Goal: Book appointment/travel/reservation

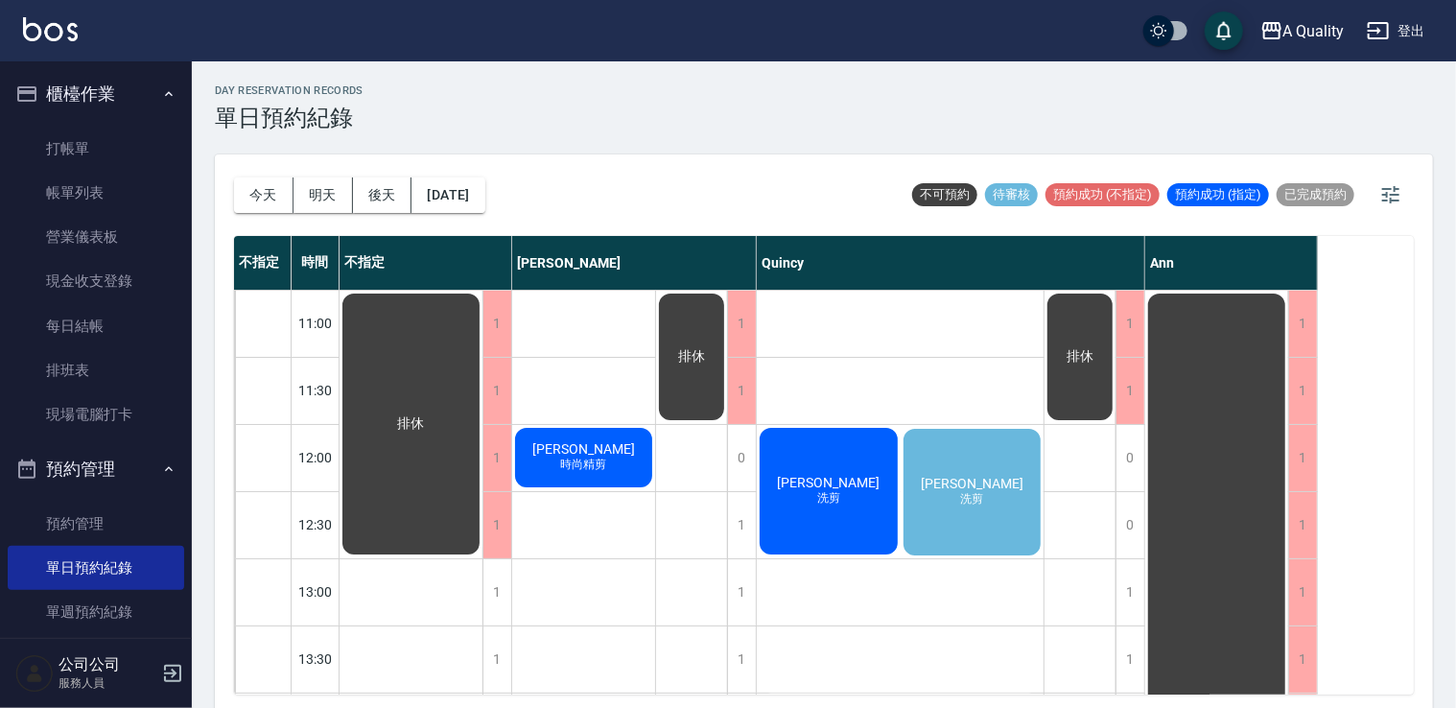
scroll to position [857, 0]
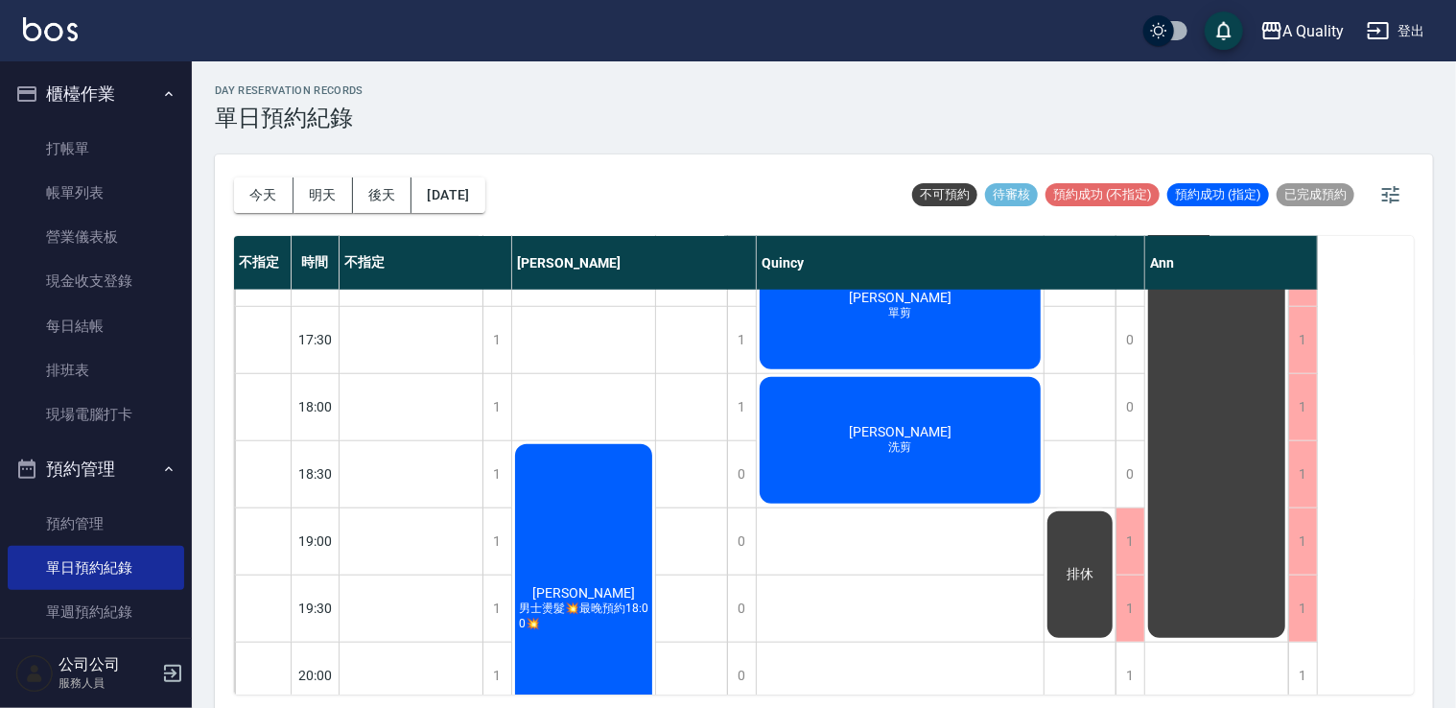
click at [656, 365] on div "排休" at bounding box center [692, 104] width 72 height 1343
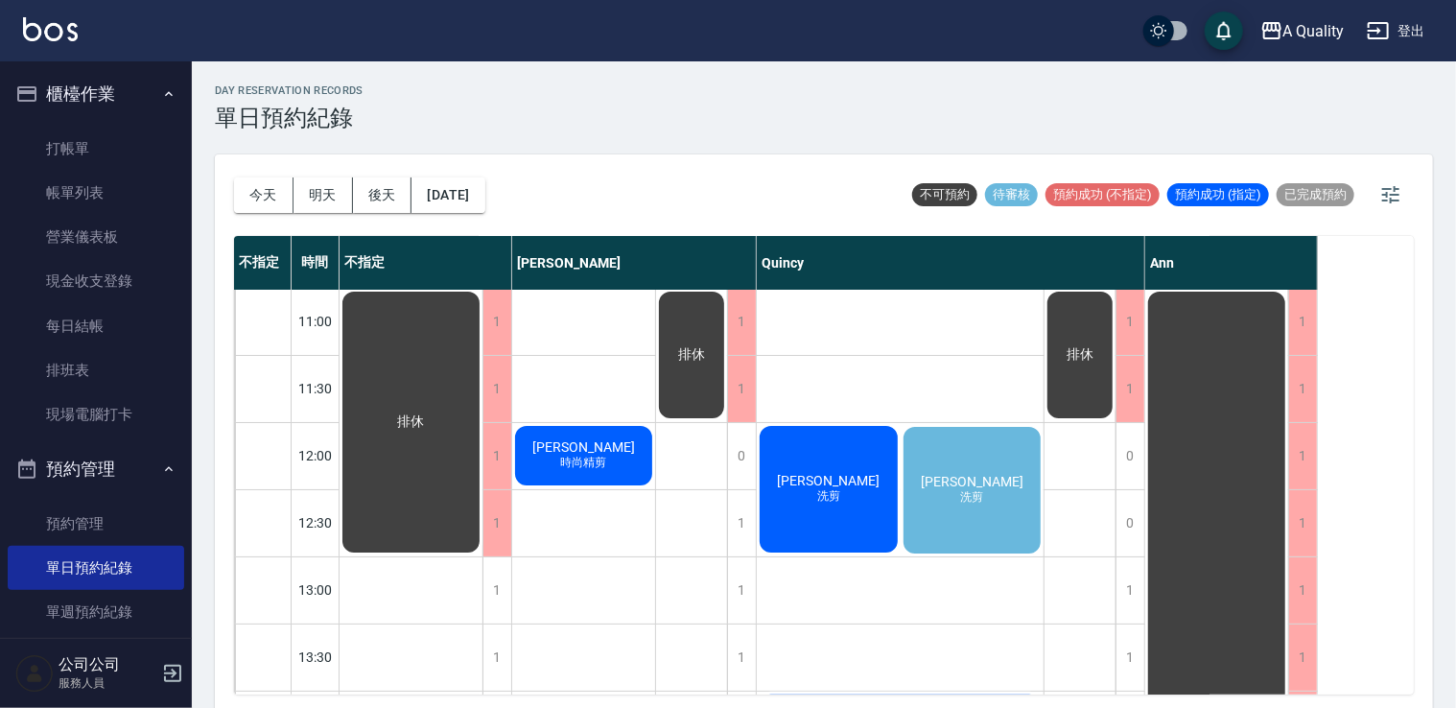
scroll to position [0, 0]
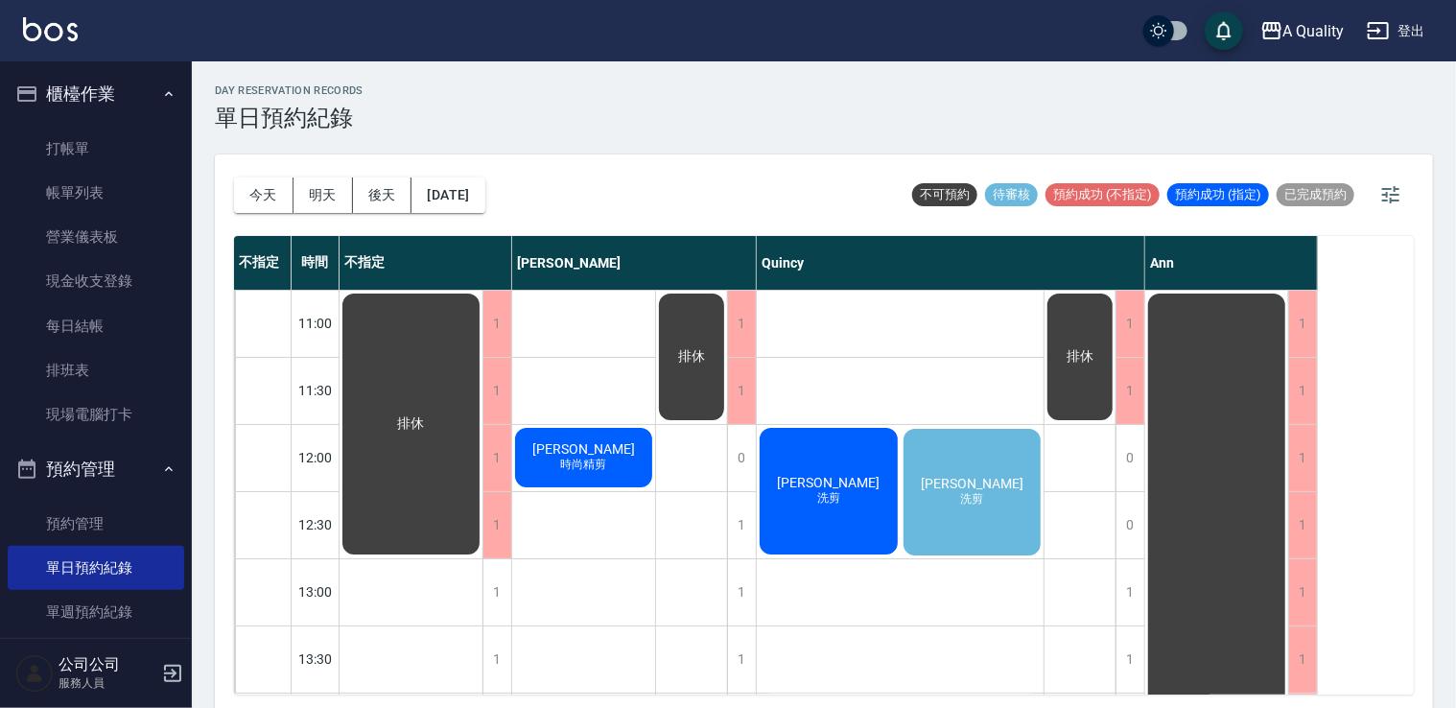
click at [429, 433] on span "[PERSON_NAME]" at bounding box center [411, 423] width 35 height 17
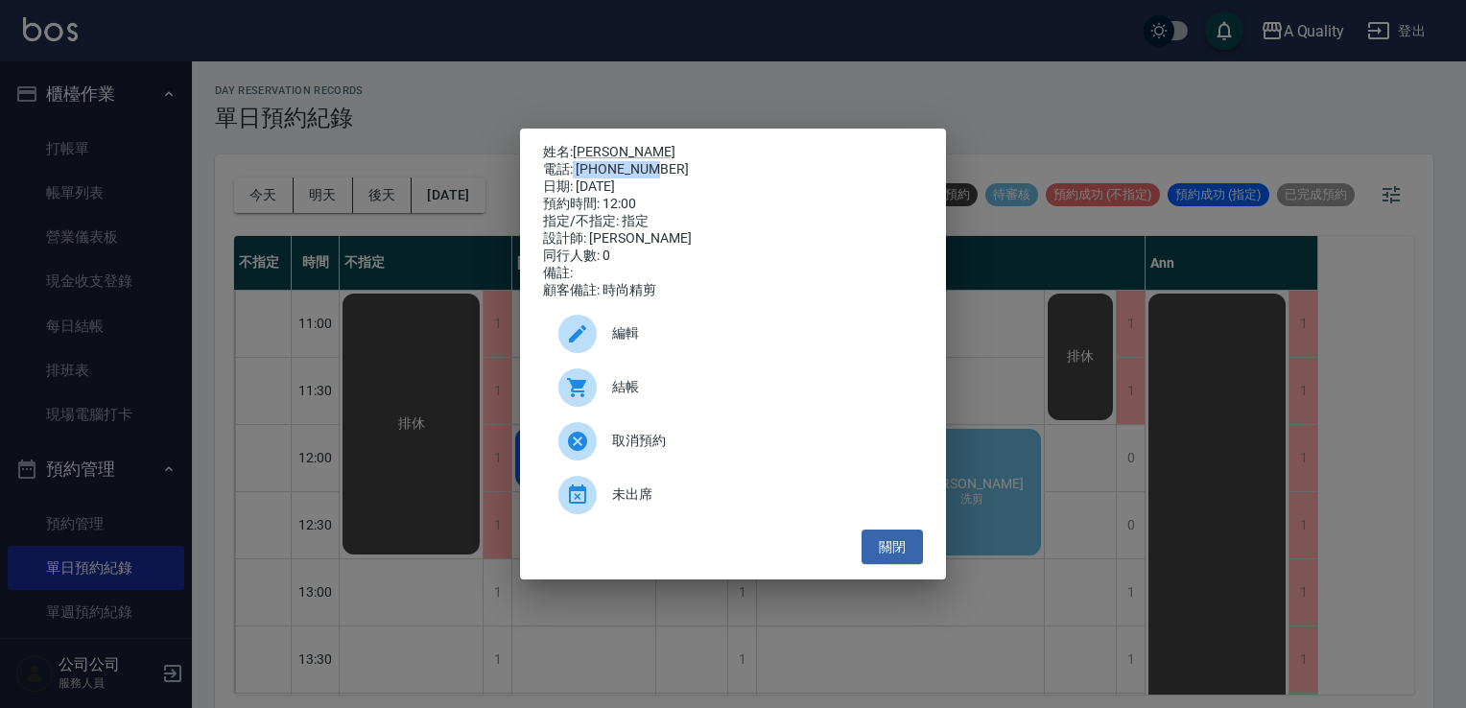
drag, startPoint x: 573, startPoint y: 167, endPoint x: 675, endPoint y: 168, distance: 102.6
click at [675, 168] on div "電話: [PHONE_NUMBER]" at bounding box center [733, 169] width 380 height 17
copy div "0905315083"
click at [911, 558] on button "關閉" at bounding box center [891, 547] width 61 height 35
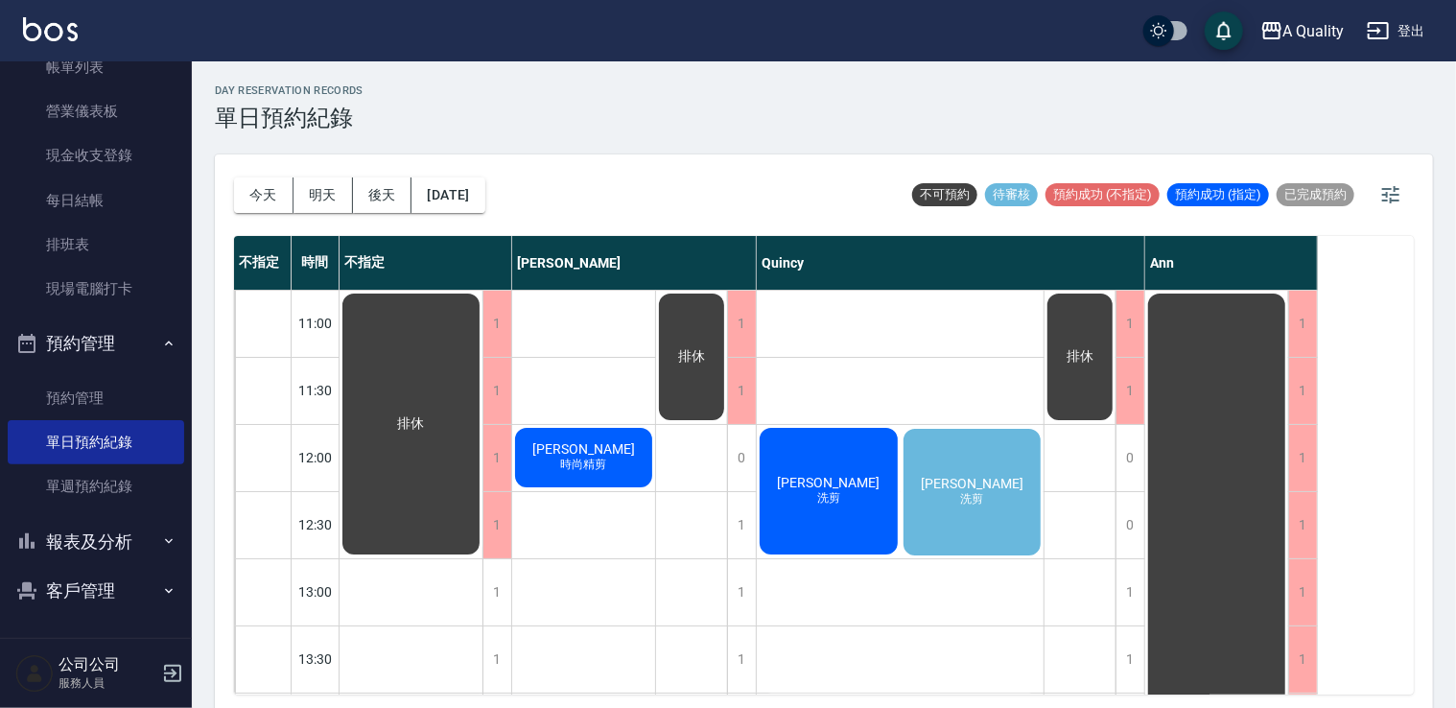
scroll to position [5, 0]
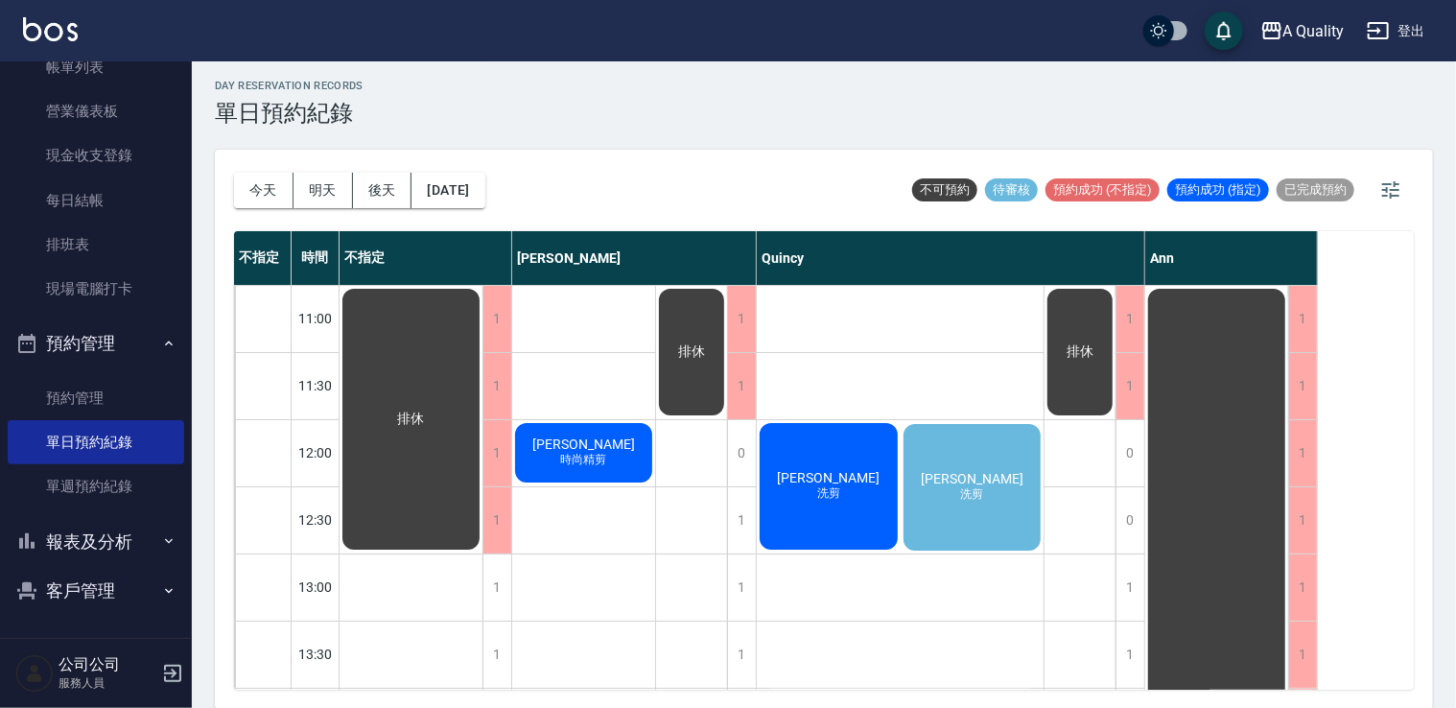
click at [111, 591] on button "客戶管理" at bounding box center [96, 591] width 177 height 50
click at [106, 625] on link "客戶列表" at bounding box center [96, 646] width 177 height 44
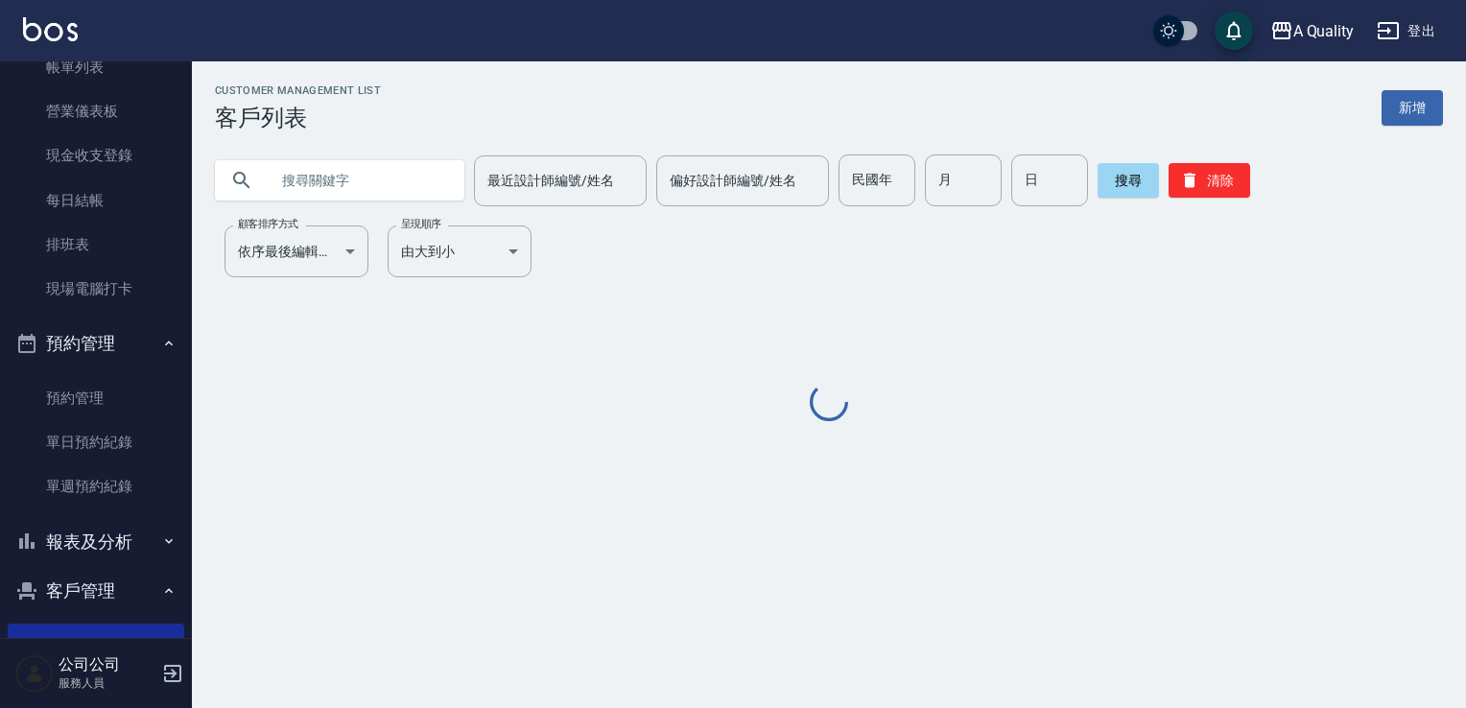
click at [422, 186] on input "text" at bounding box center [359, 180] width 180 height 52
paste input "0905315083"
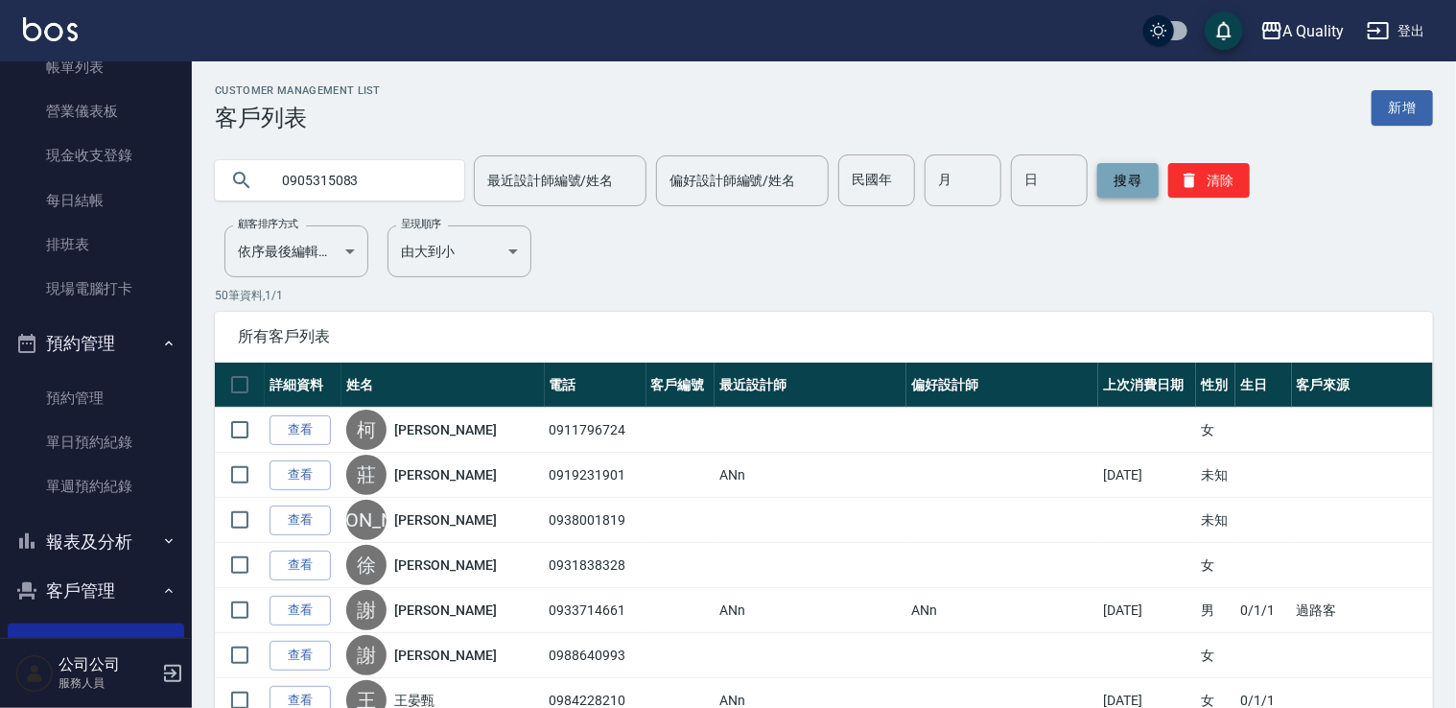
type input "0905315083"
click at [1124, 172] on button "搜尋" at bounding box center [1127, 180] width 61 height 35
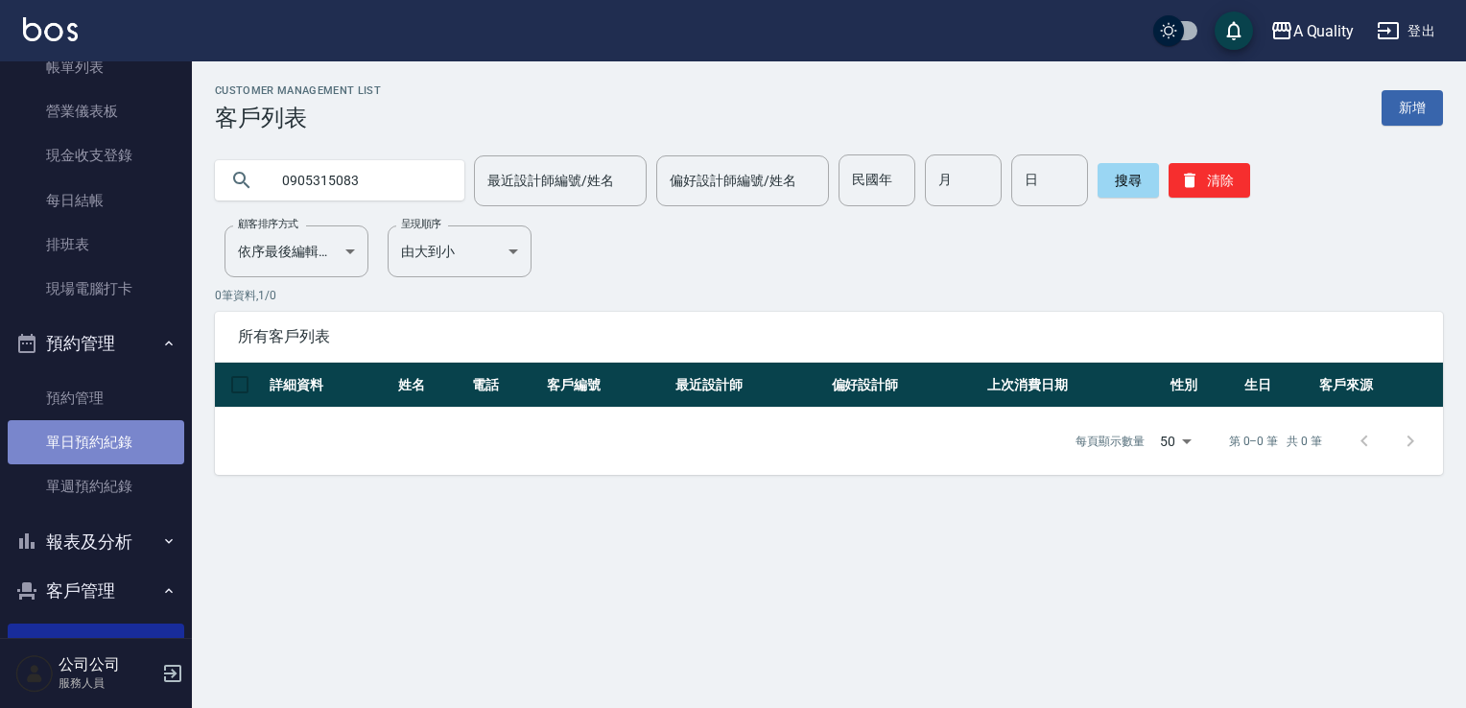
click at [115, 433] on link "單日預約紀錄" at bounding box center [96, 442] width 177 height 44
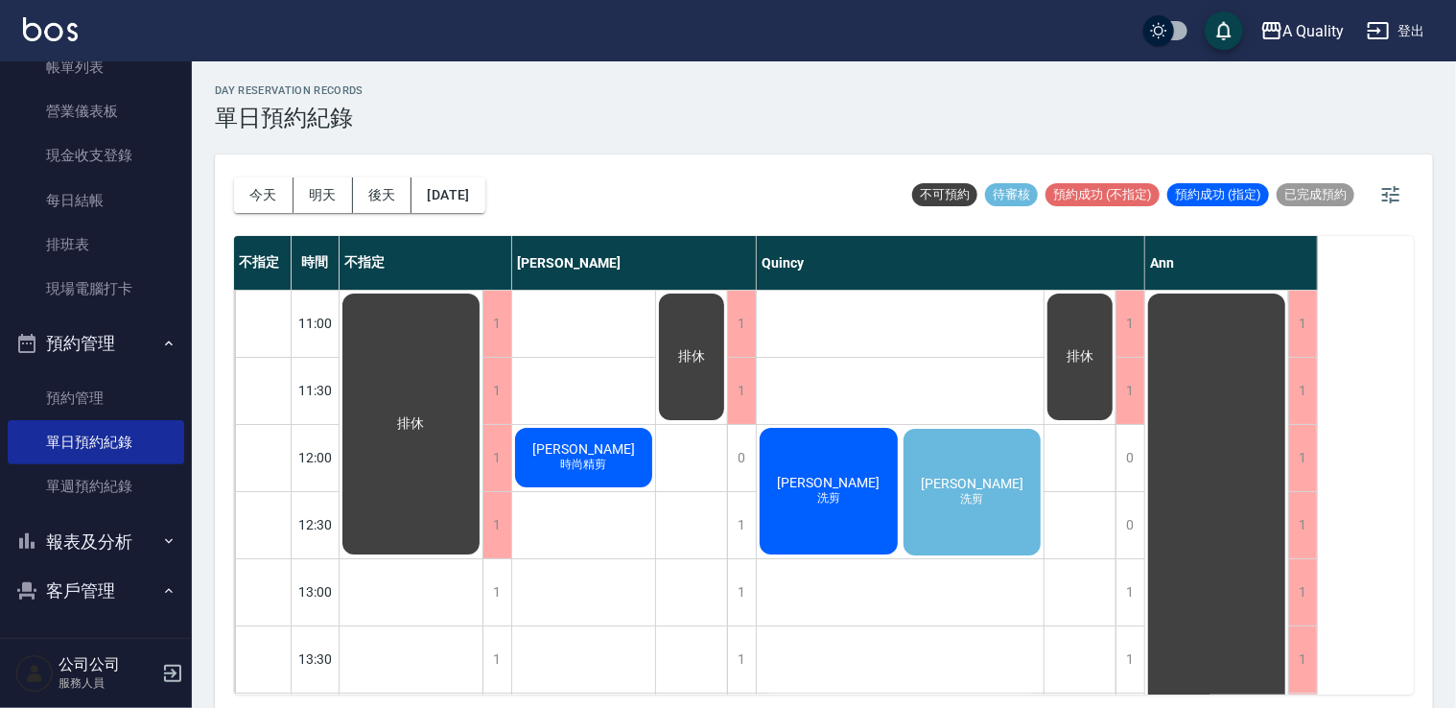
click at [483, 459] on div "[PERSON_NAME] 時尚精剪" at bounding box center [411, 424] width 143 height 267
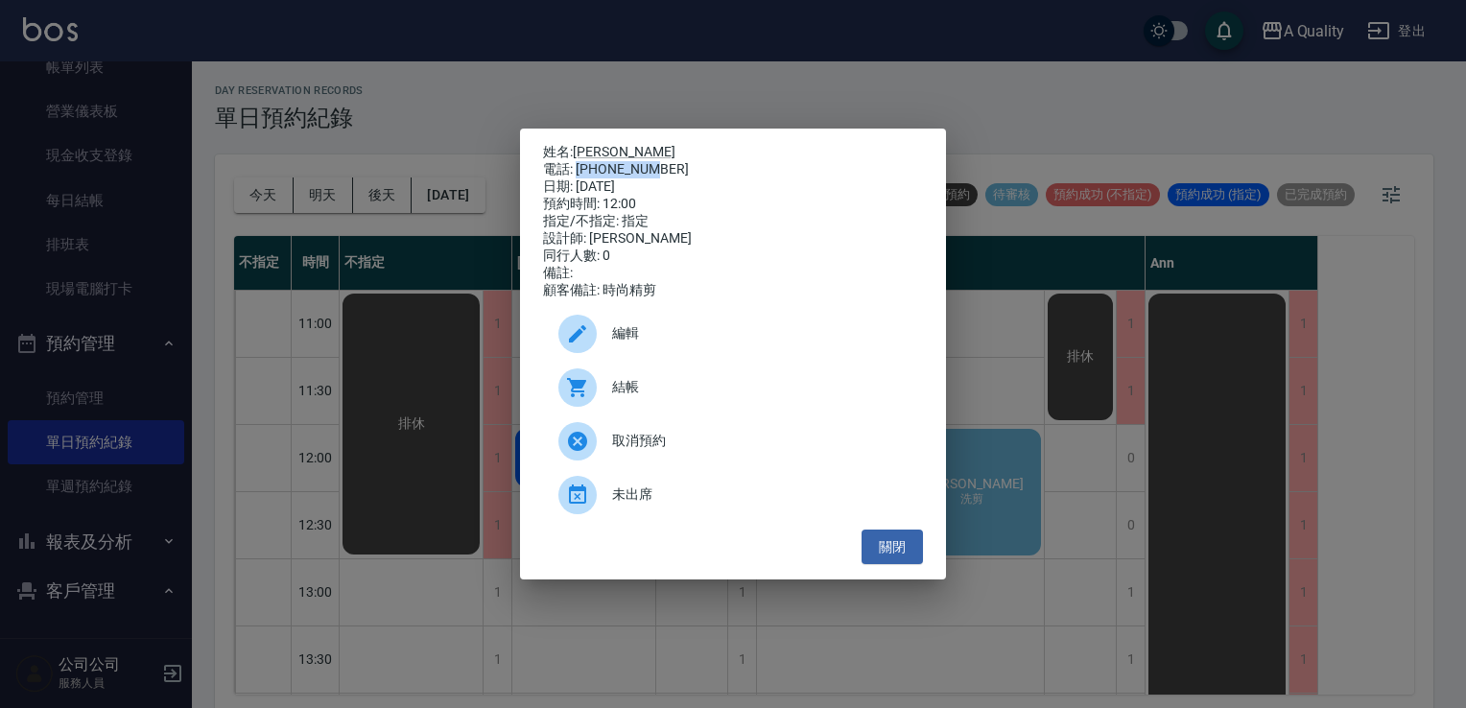
drag, startPoint x: 575, startPoint y: 167, endPoint x: 655, endPoint y: 164, distance: 80.6
click at [655, 164] on div "電話: [PHONE_NUMBER]" at bounding box center [733, 169] width 380 height 17
copy div "0905315083"
click at [901, 562] on button "關閉" at bounding box center [891, 547] width 61 height 35
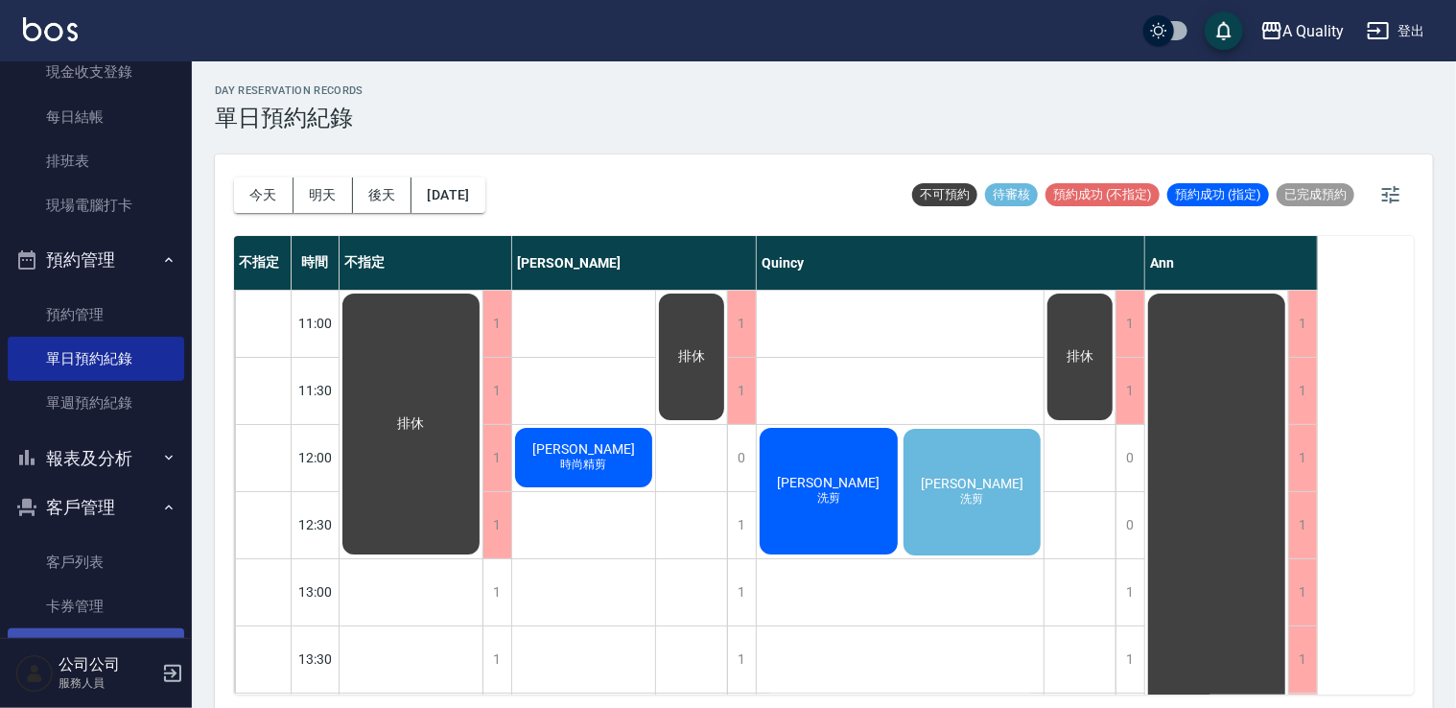
scroll to position [273, 0]
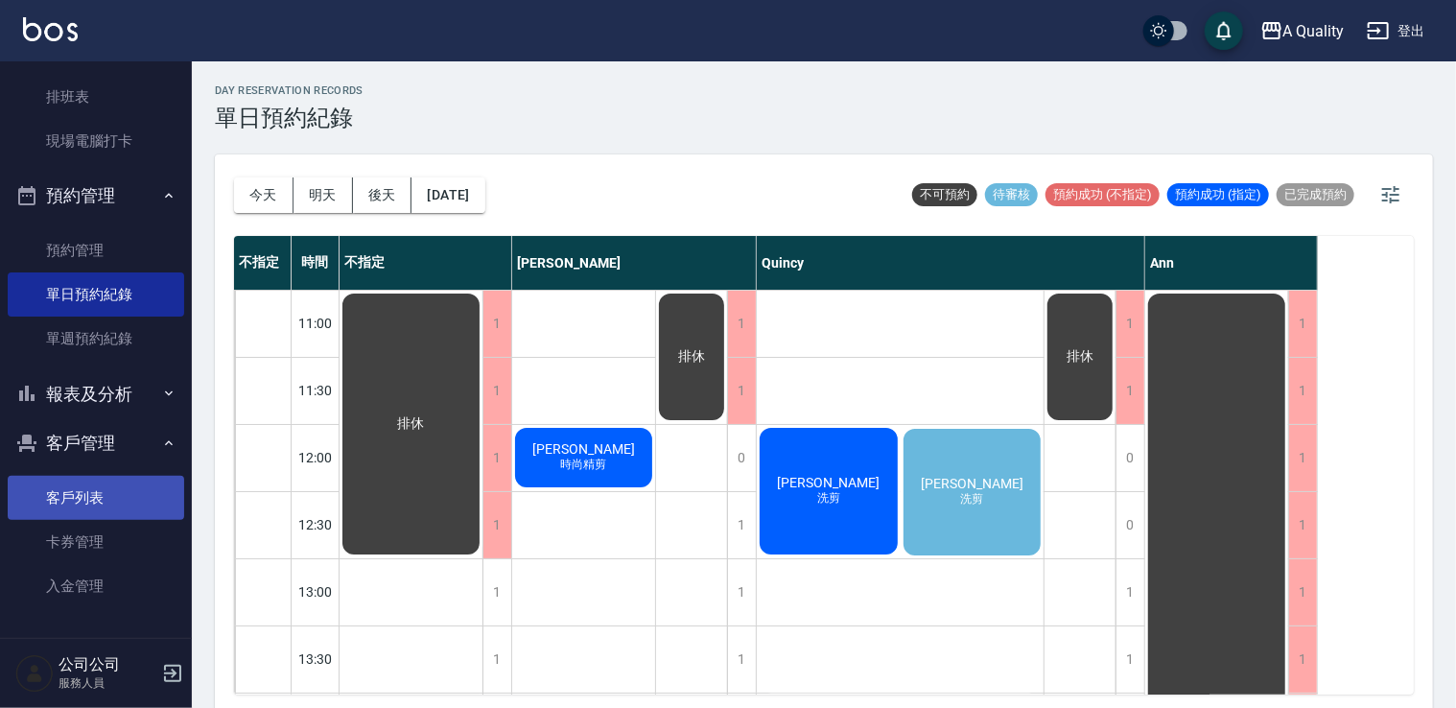
click at [87, 486] on link "客戶列表" at bounding box center [96, 498] width 177 height 44
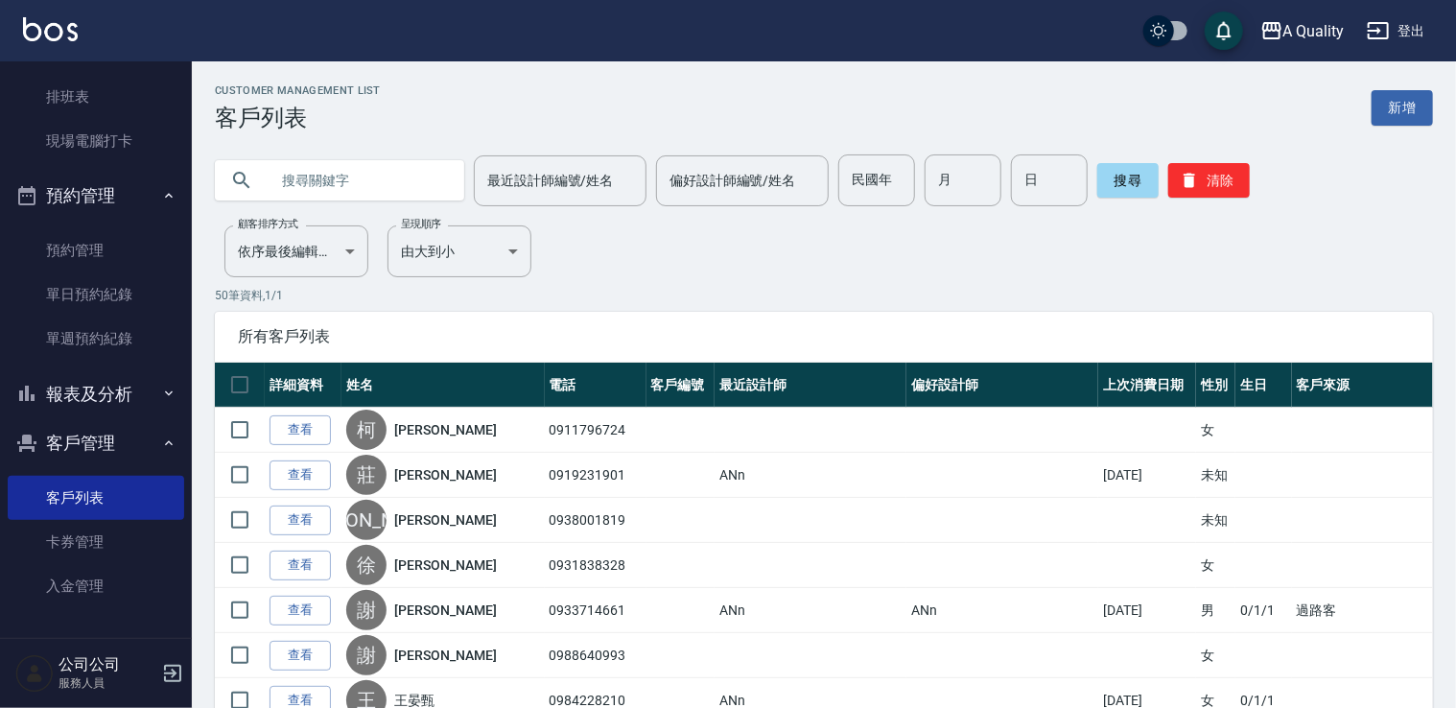
click at [432, 182] on input "text" at bounding box center [359, 180] width 180 height 52
paste input "0905315083"
type input "0905315083"
click at [1125, 181] on button "搜尋" at bounding box center [1127, 180] width 61 height 35
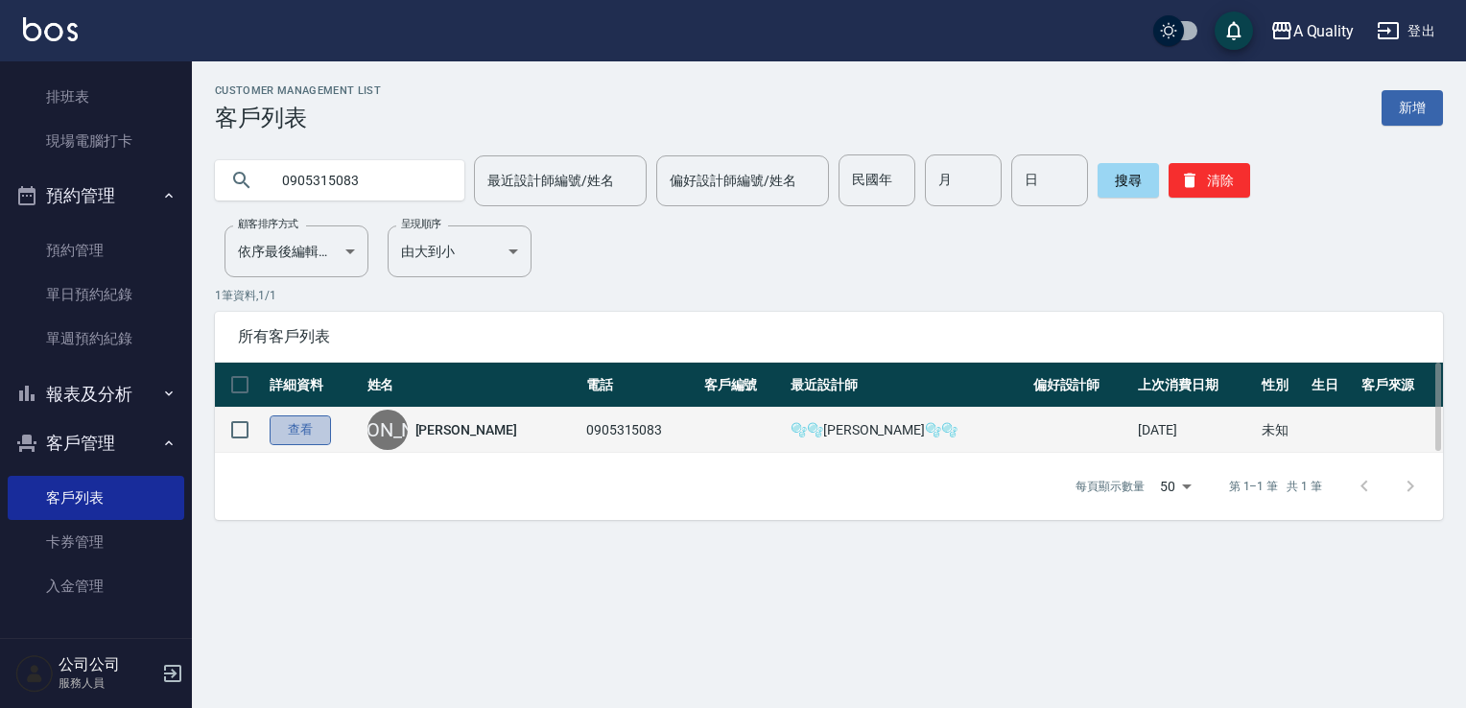
click at [309, 436] on link "查看" at bounding box center [300, 430] width 61 height 30
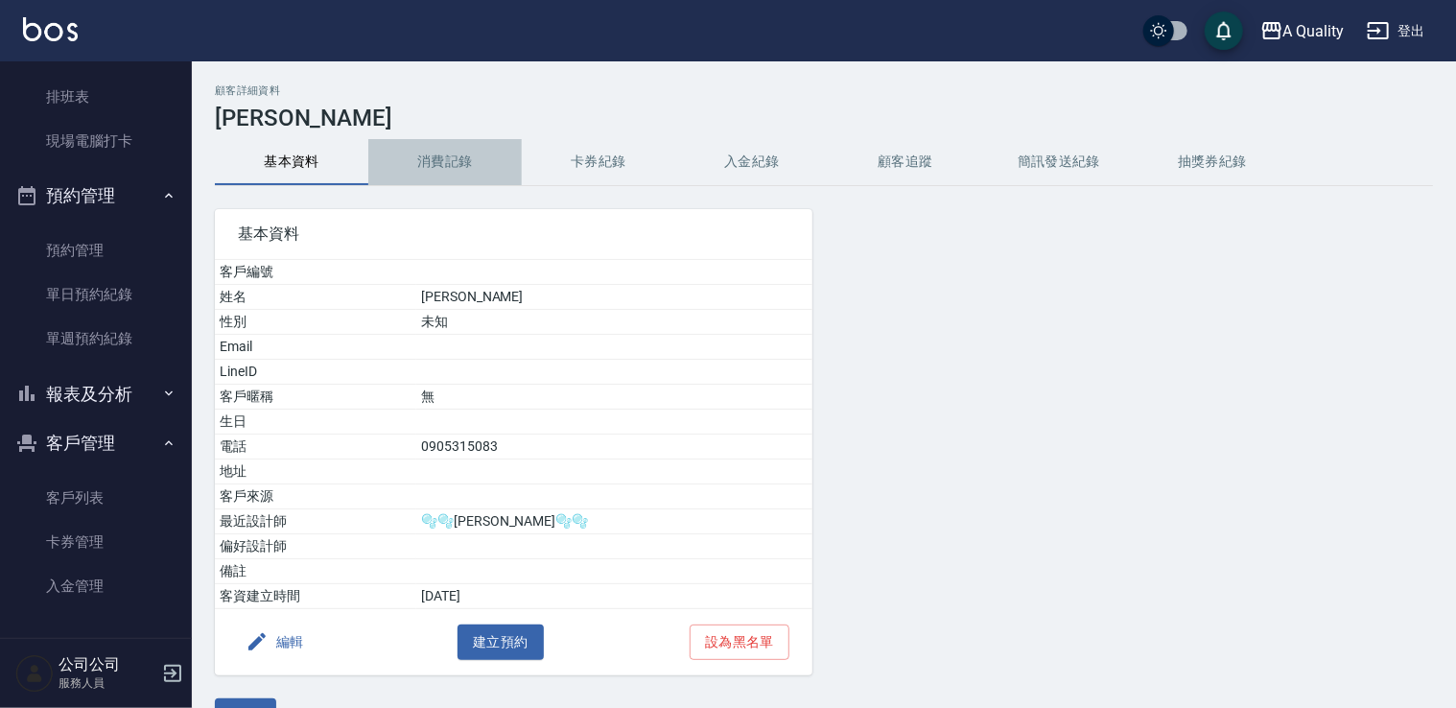
click at [446, 159] on button "消費記錄" at bounding box center [444, 162] width 153 height 46
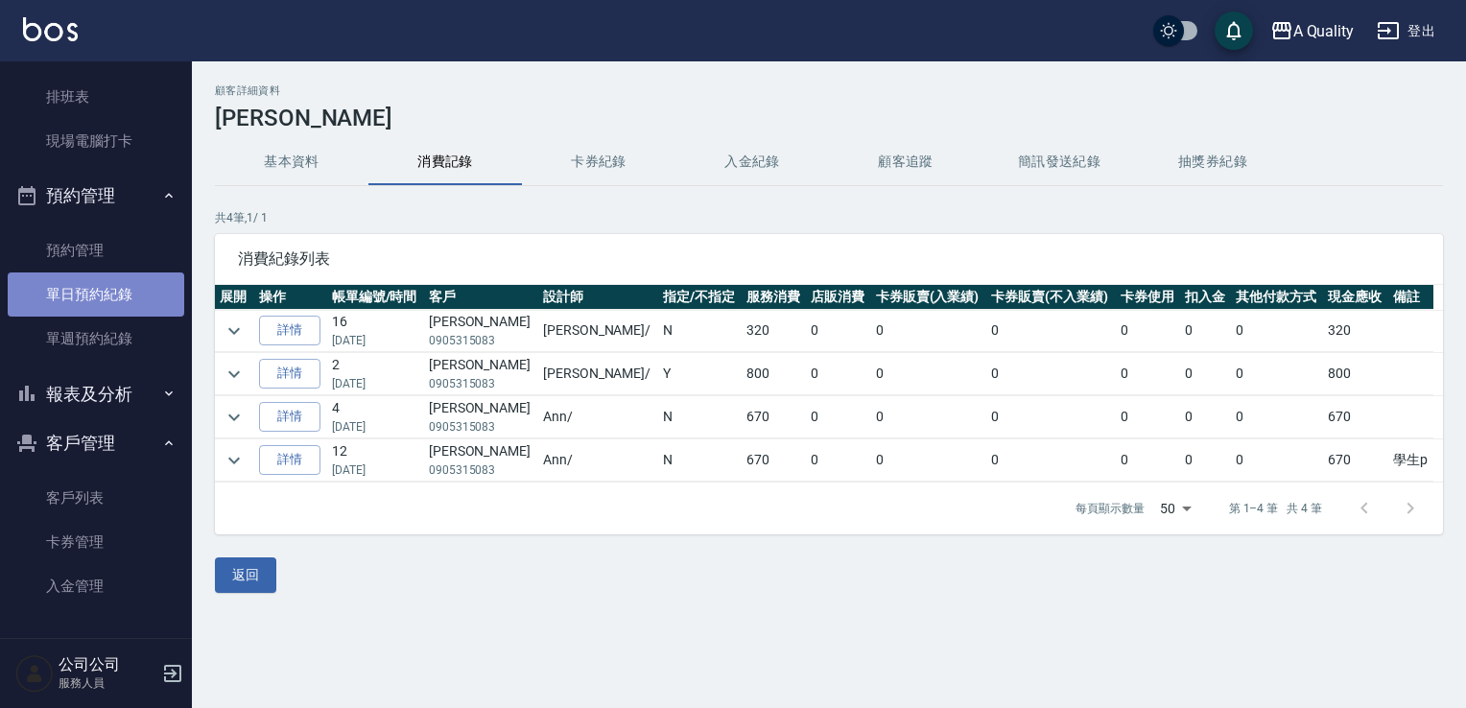
click at [104, 294] on link "單日預約紀錄" at bounding box center [96, 294] width 177 height 44
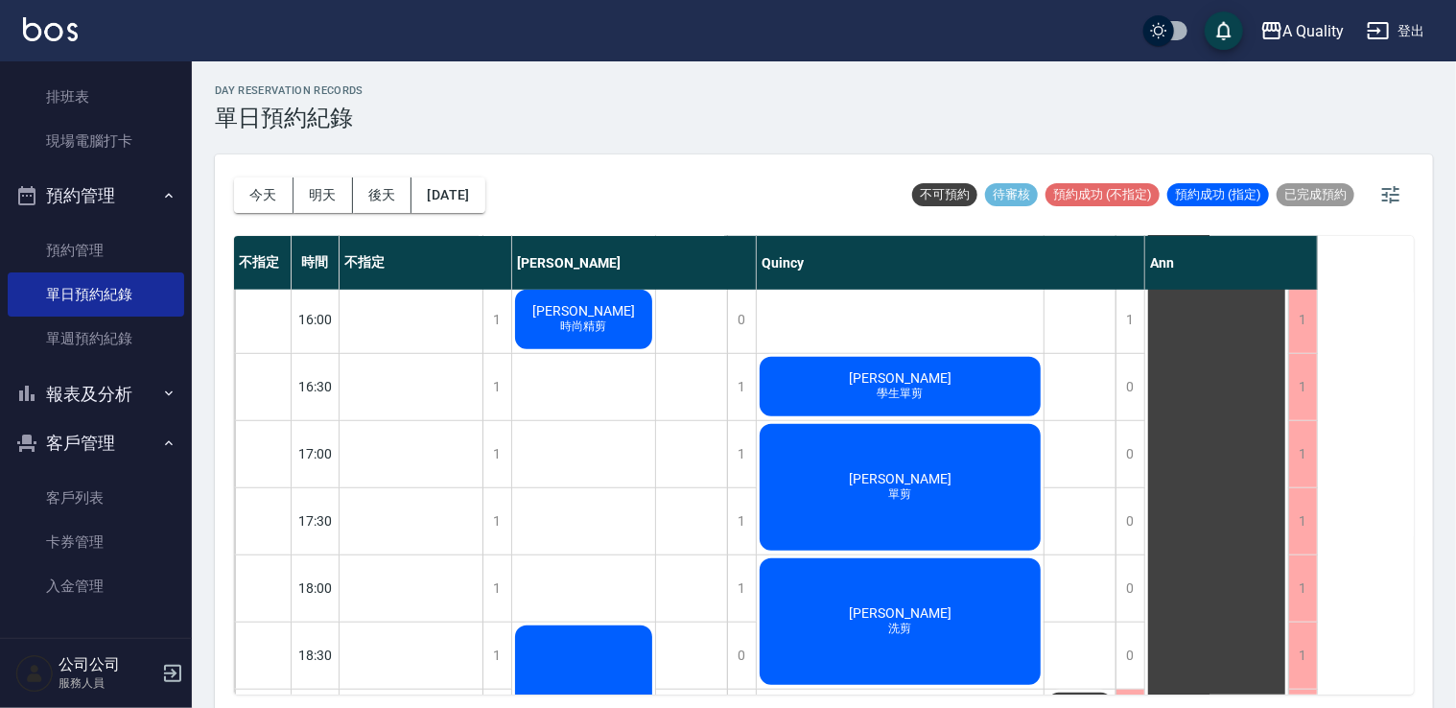
scroll to position [665, 0]
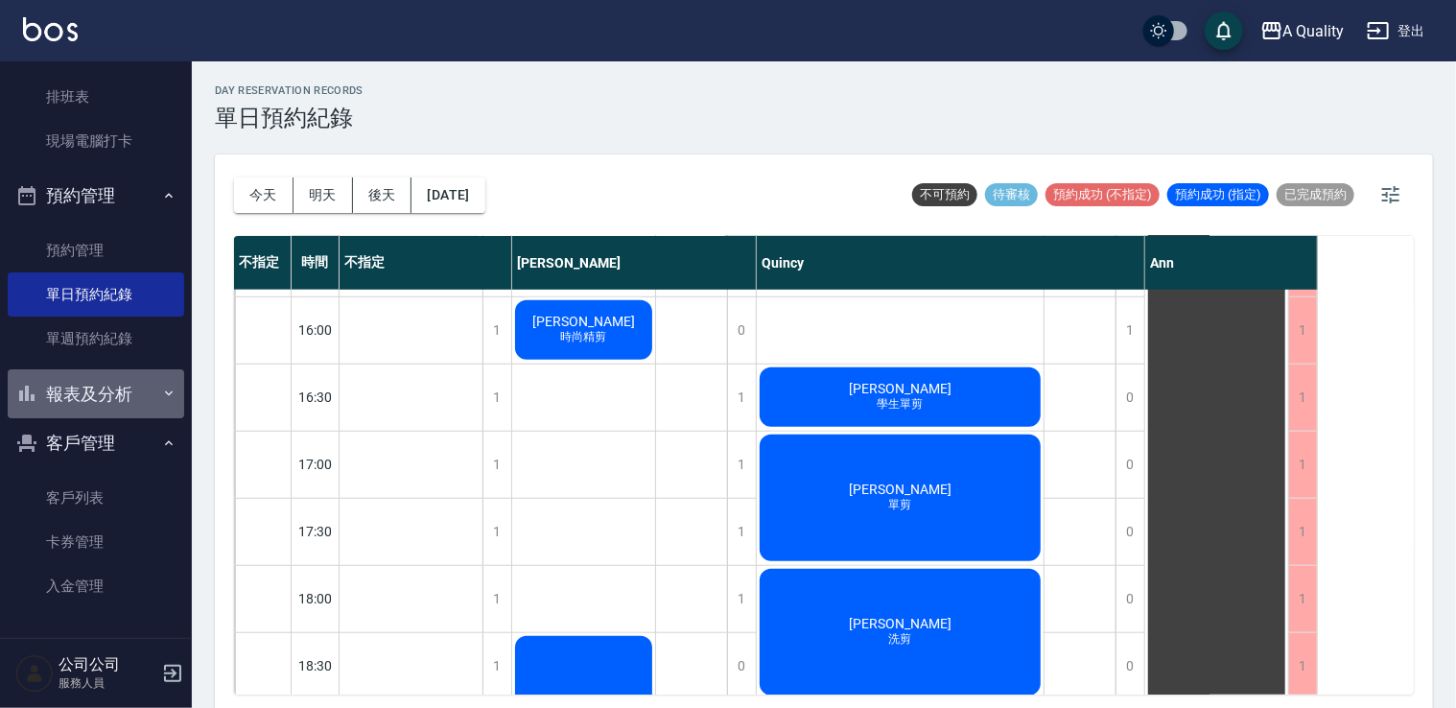
click at [107, 389] on button "報表及分析" at bounding box center [96, 394] width 177 height 50
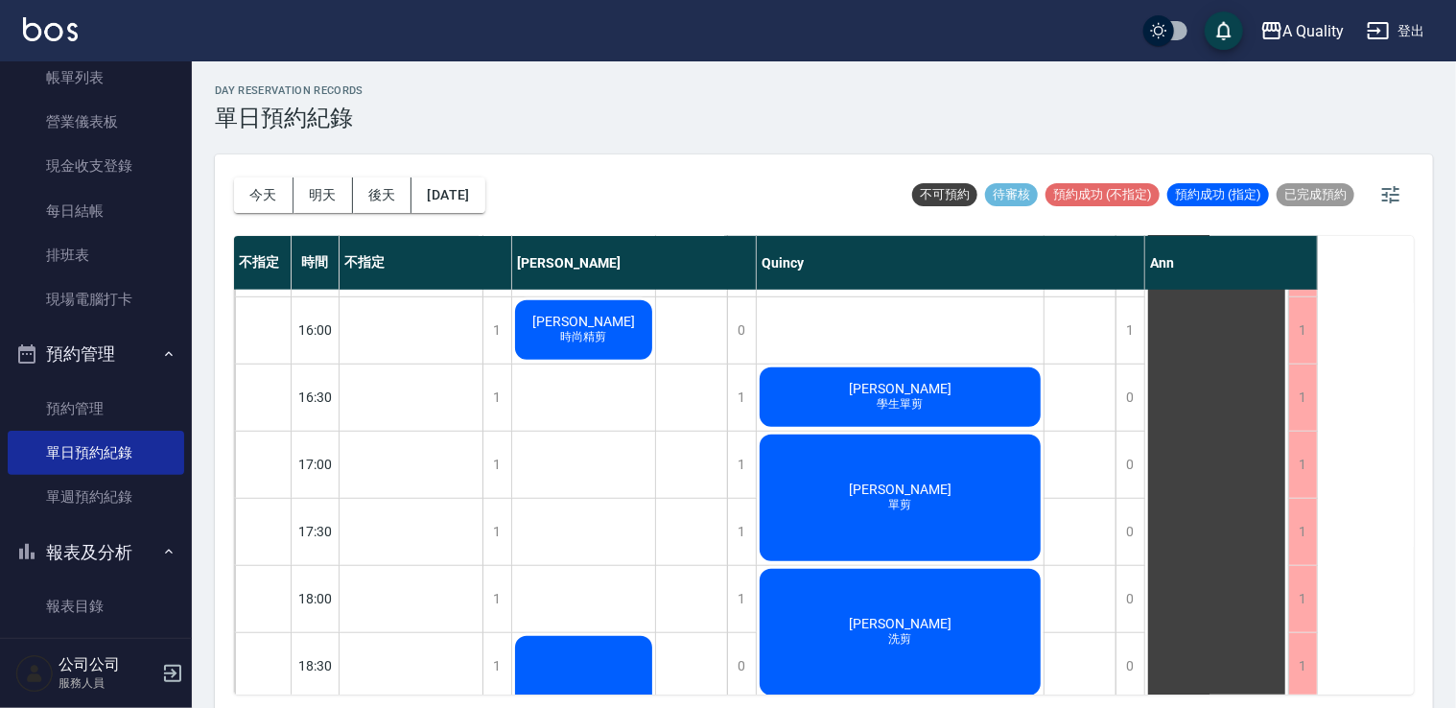
scroll to position [288, 0]
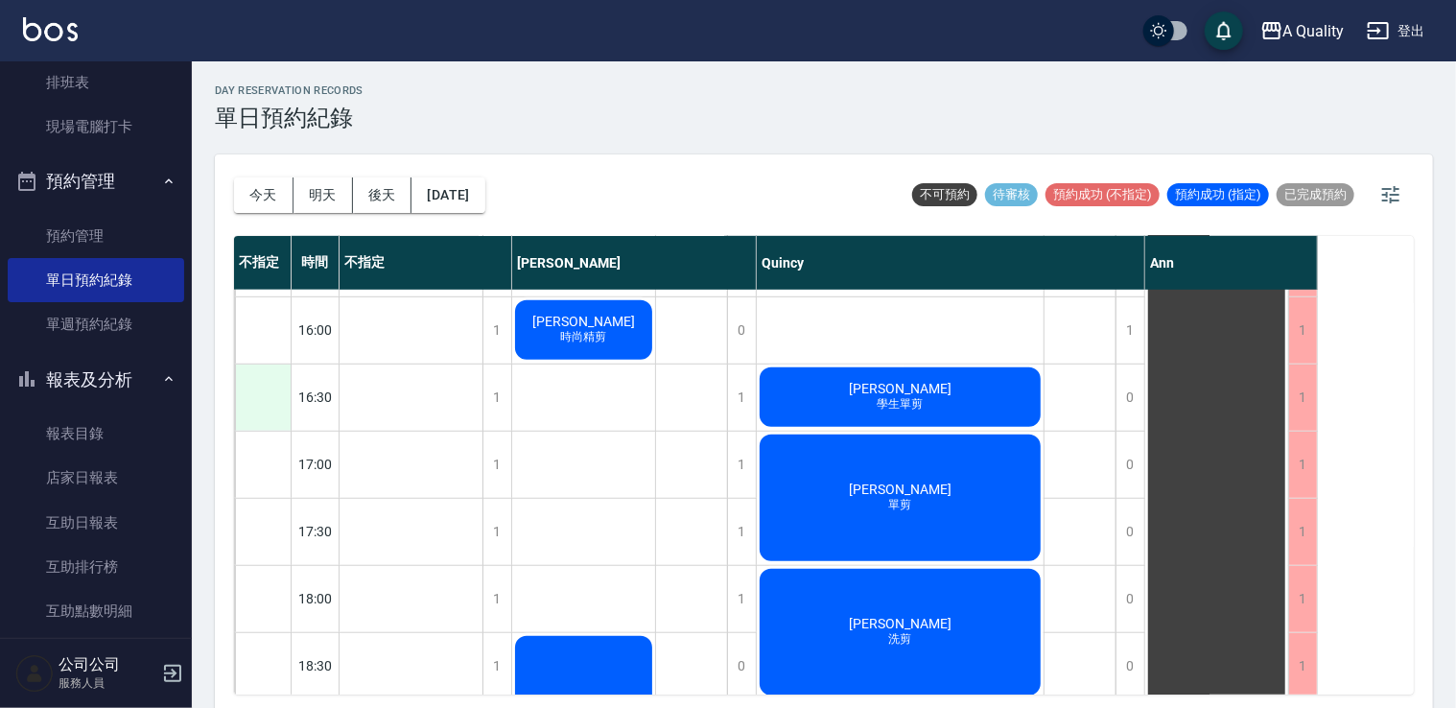
click at [271, 405] on div at bounding box center [263, 398] width 56 height 66
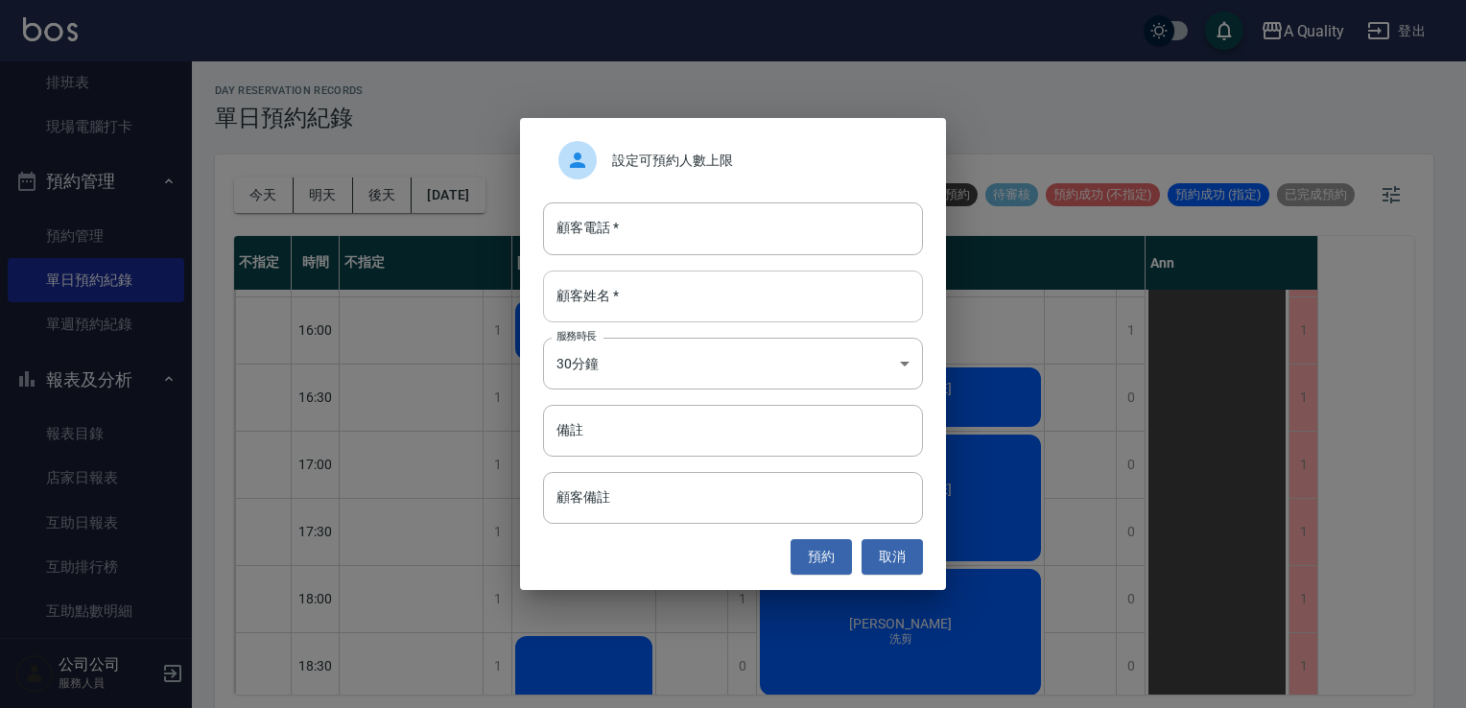
click at [661, 303] on input "顧客姓名   *" at bounding box center [733, 297] width 380 height 52
type input "量"
type input "[PERSON_NAME]"
click at [704, 216] on input "顧客電話   *" at bounding box center [733, 228] width 380 height 52
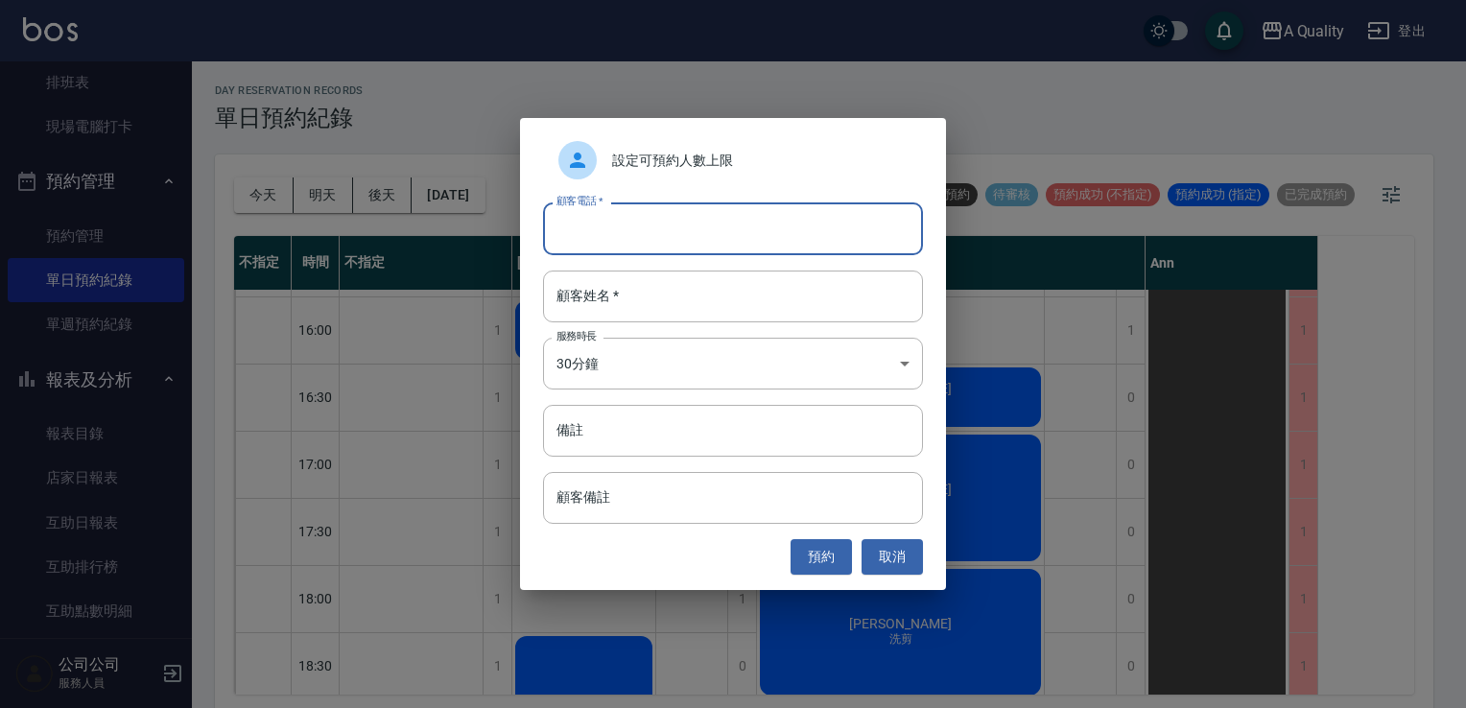
paste input "0936788482"
type input "0936788482"
click at [672, 290] on input "顧客姓名   *" at bounding box center [733, 297] width 380 height 52
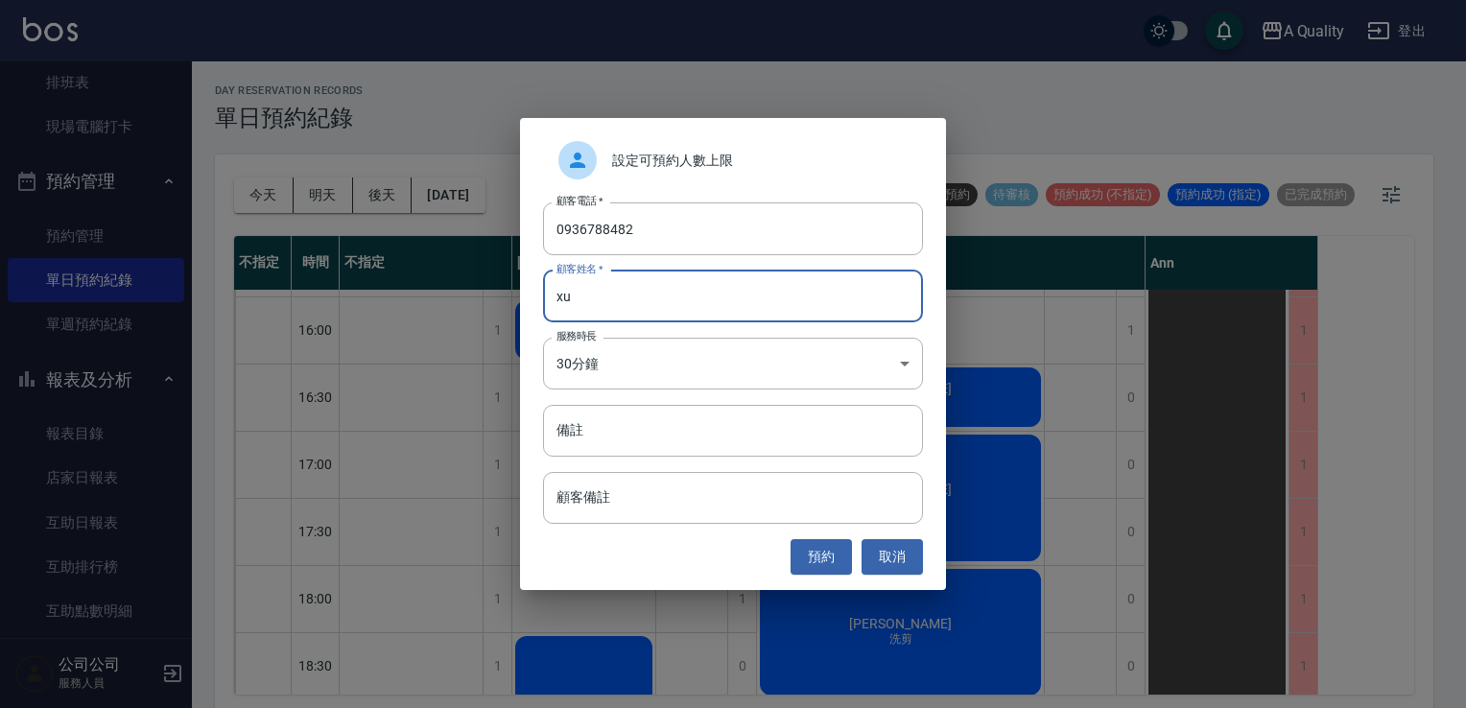
type input "x"
type input "[PERSON_NAME]"
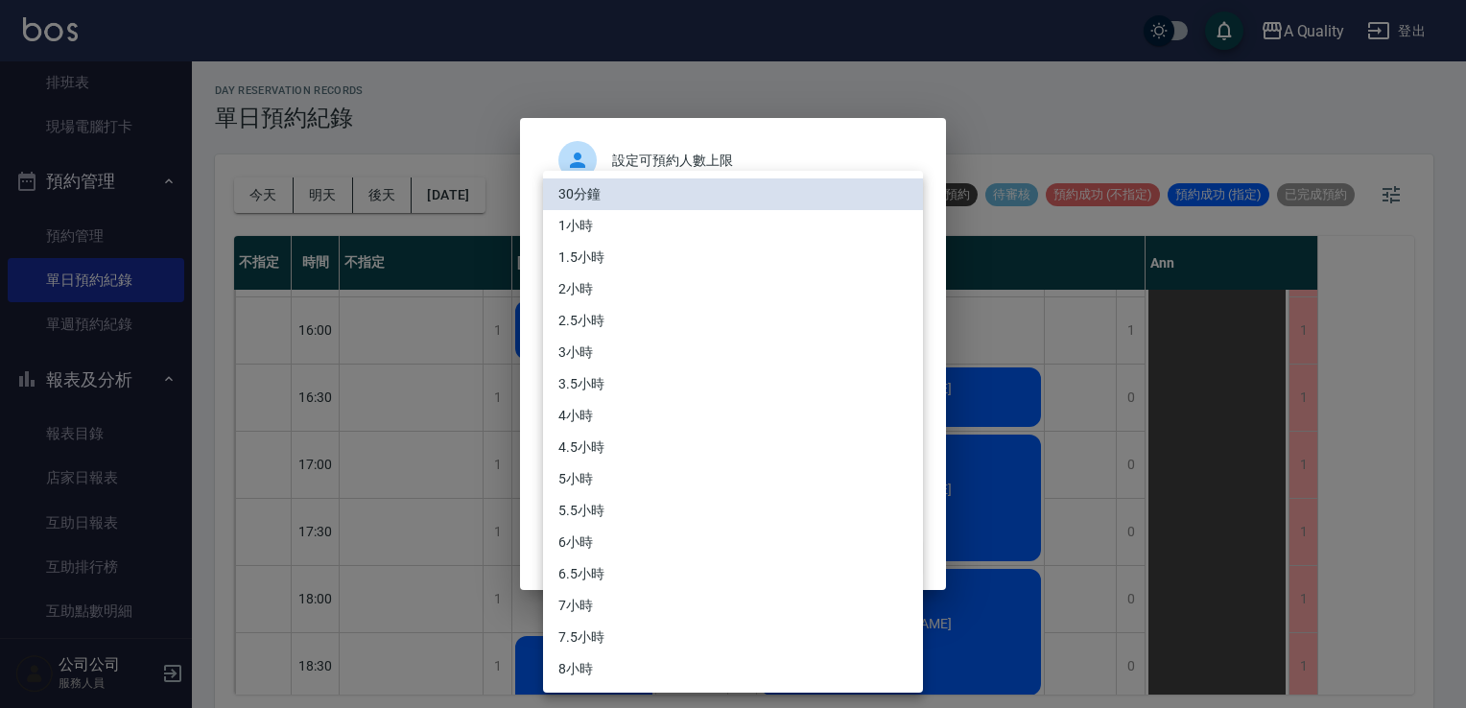
click at [642, 358] on body "A Quality 登出 櫃檯作業 打帳單 帳單列表 營業儀表板 現金收支登錄 每日結帳 排班表 現場電腦打卡 預約管理 預約管理 單日預約紀錄 單週預約紀錄…" at bounding box center [733, 357] width 1466 height 714
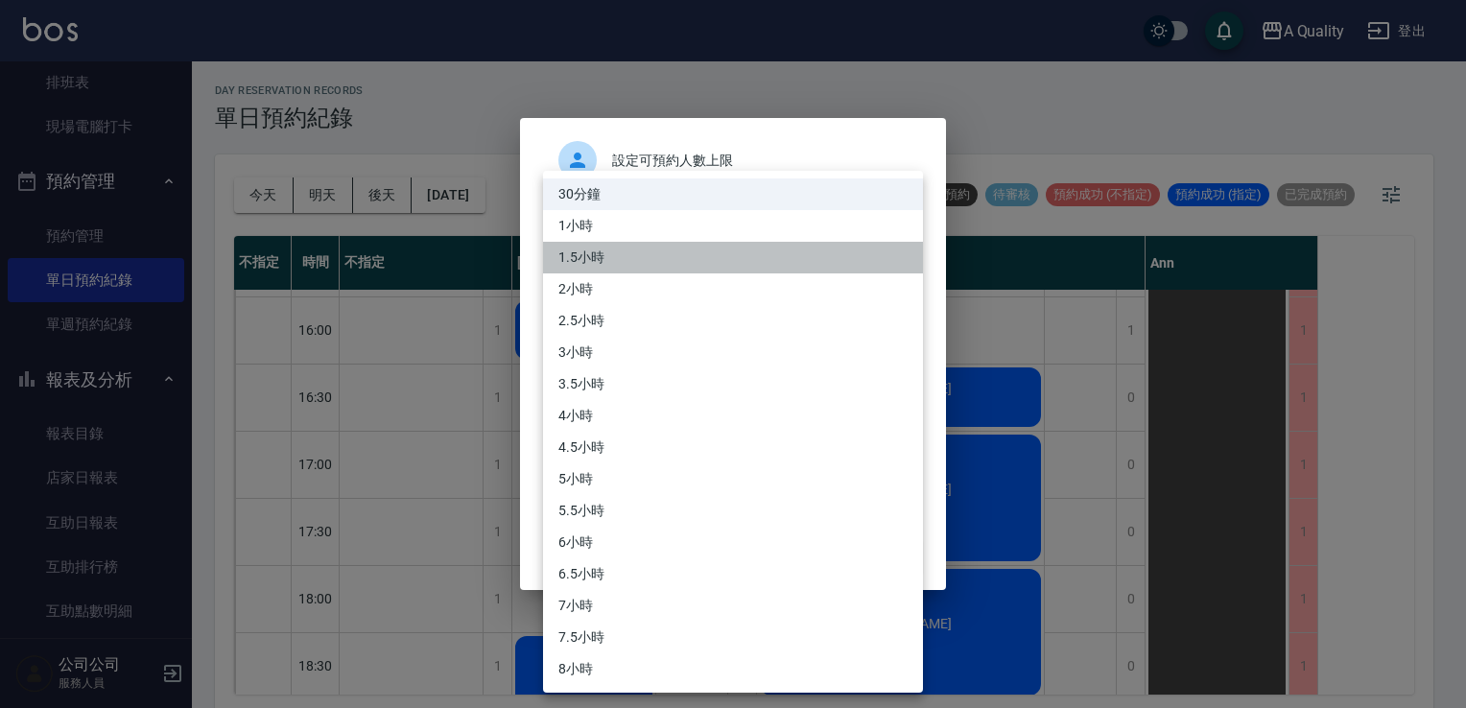
click at [601, 247] on li "1.5小時" at bounding box center [733, 258] width 380 height 32
type input "3"
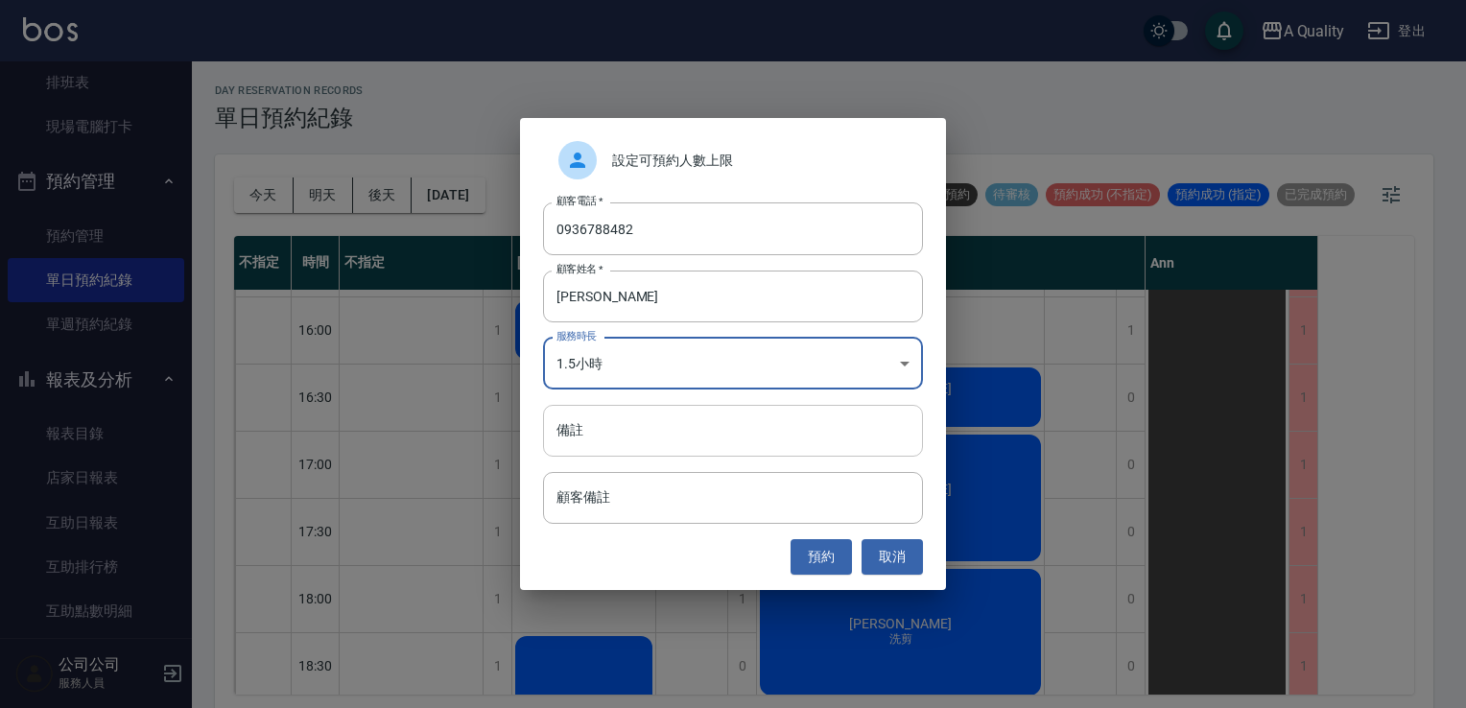
click at [611, 436] on input "備註" at bounding box center [733, 431] width 380 height 52
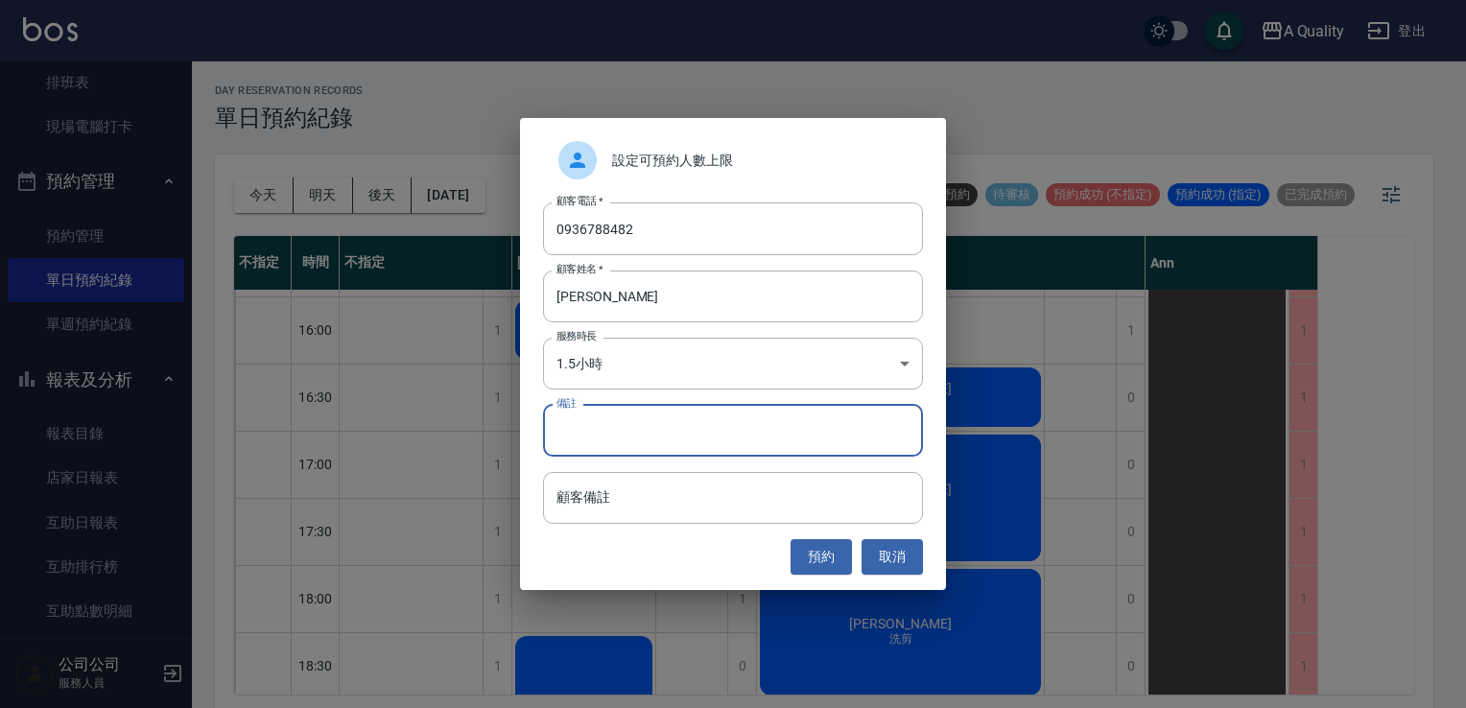
drag, startPoint x: 632, startPoint y: 436, endPoint x: 627, endPoint y: 418, distance: 18.8
click at [633, 436] on input "備註" at bounding box center [733, 431] width 380 height 52
click at [669, 430] on input "備註" at bounding box center [733, 431] width 380 height 52
type input "h"
type input "H"
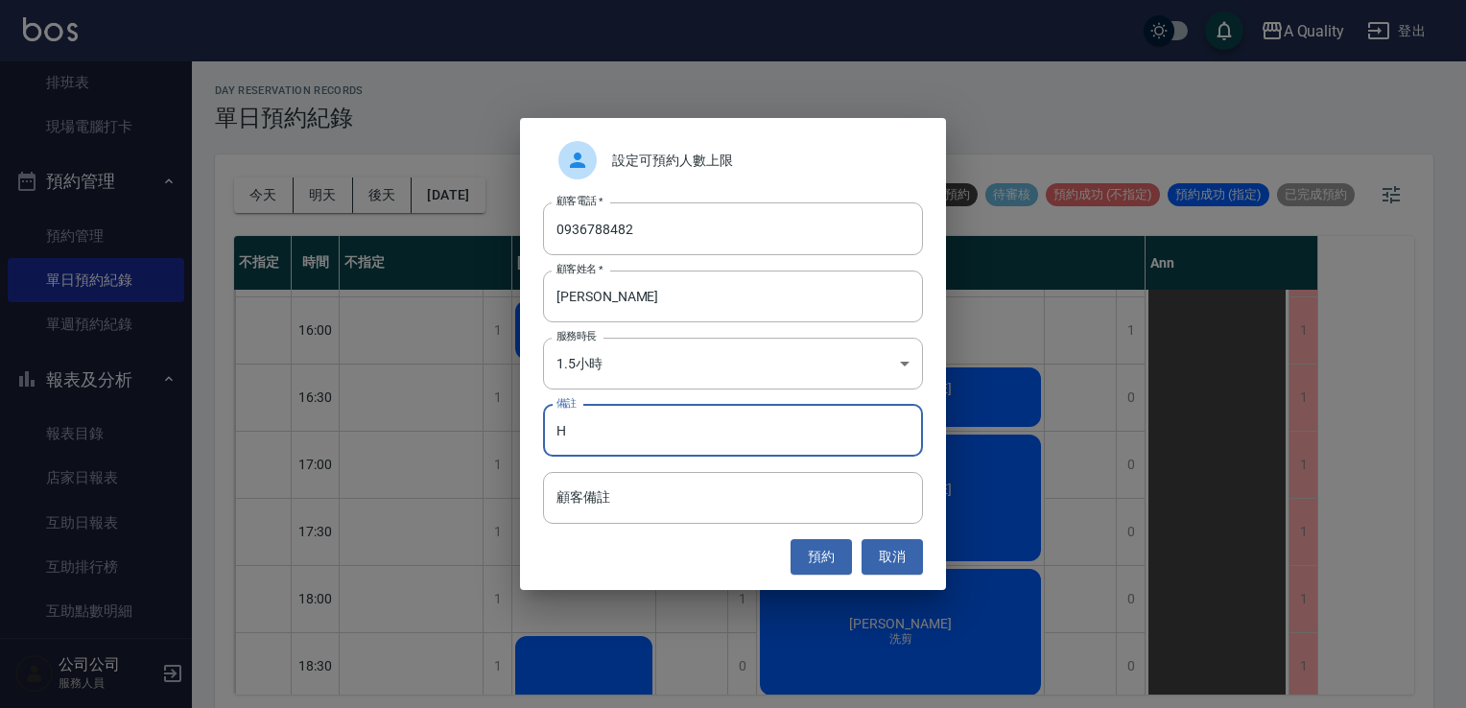
click at [818, 553] on button "預約" at bounding box center [820, 556] width 61 height 35
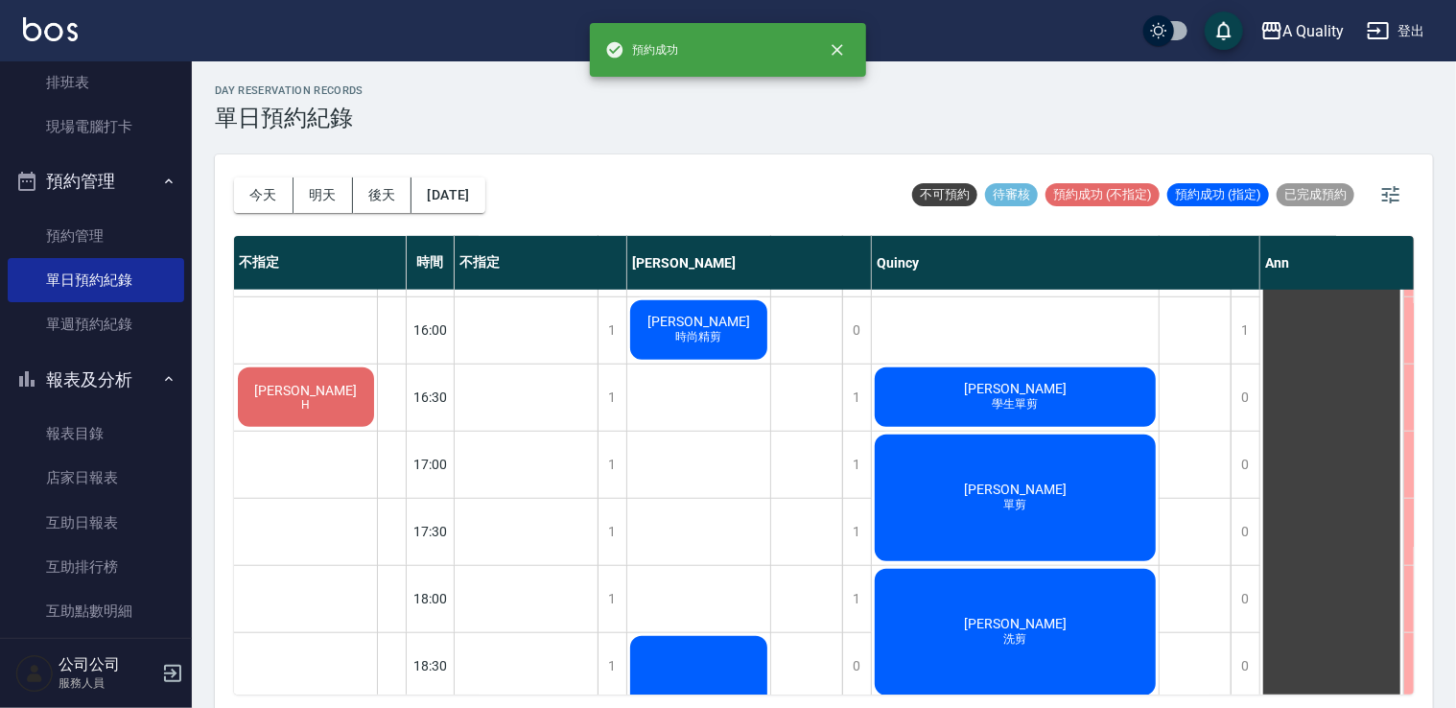
click at [304, 387] on span "[PERSON_NAME]" at bounding box center [306, 390] width 110 height 15
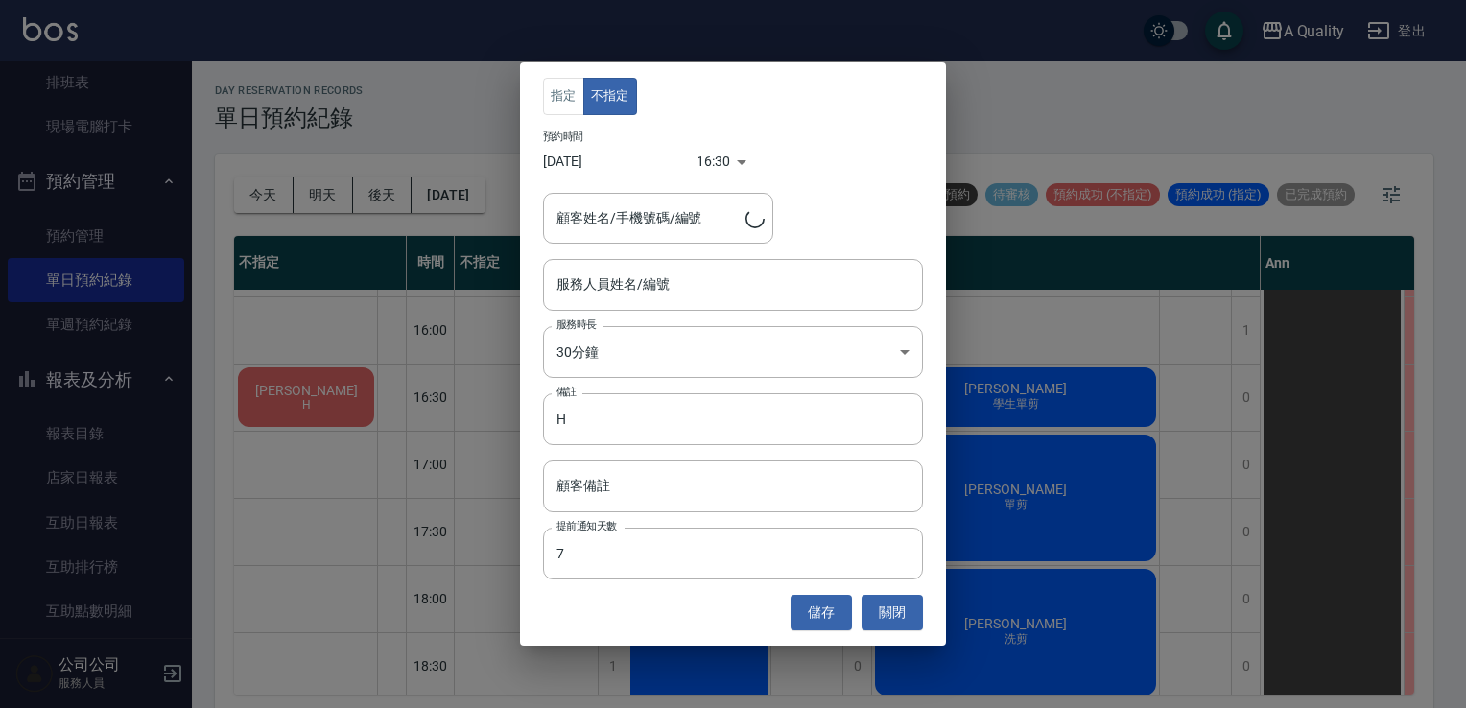
type input "[PERSON_NAME]/0936788482/"
click at [652, 357] on body "A Quality 登出 櫃檯作業 打帳單 帳單列表 營業儀表板 現金收支登錄 每日結帳 排班表 現場電腦打卡 預約管理 預約管理 單日預約紀錄 單週預約紀錄…" at bounding box center [733, 357] width 1466 height 714
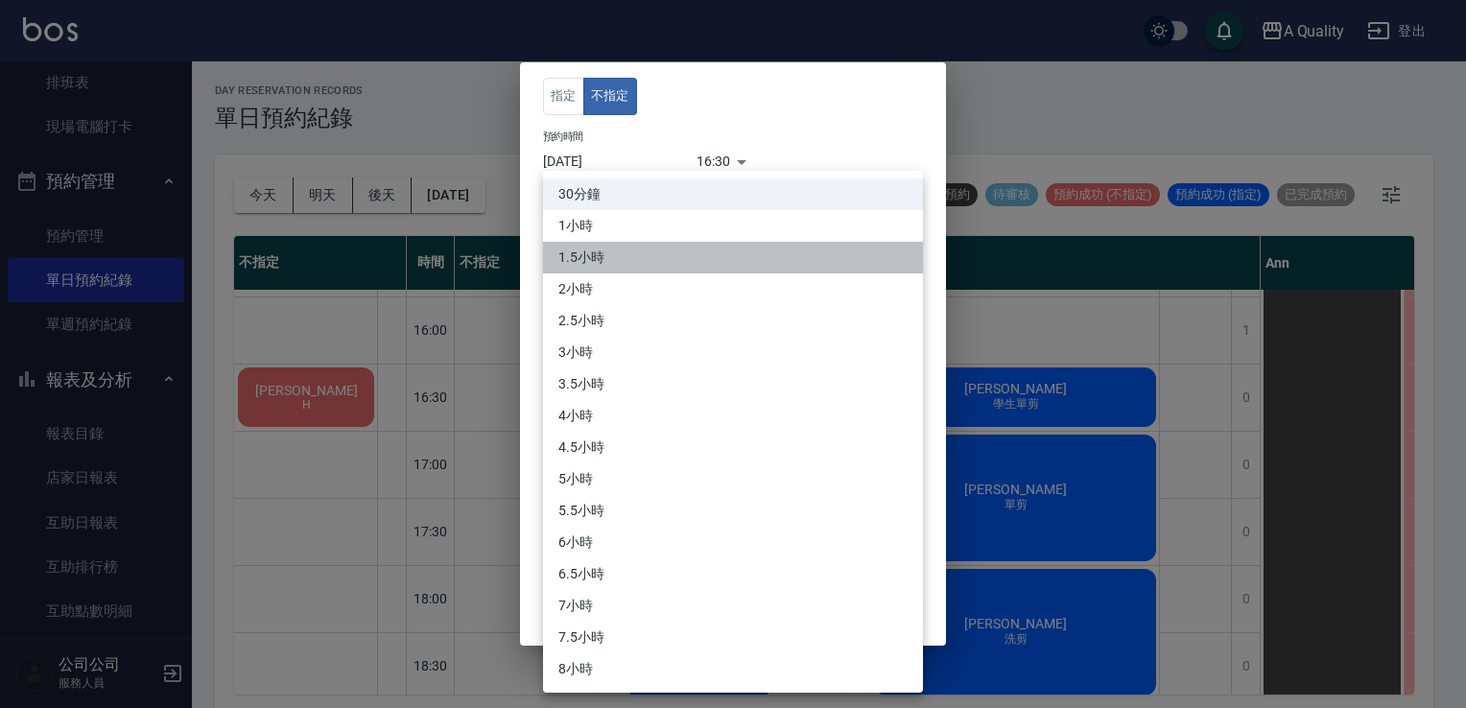
click at [601, 263] on li "1.5小時" at bounding box center [733, 258] width 380 height 32
type input "3"
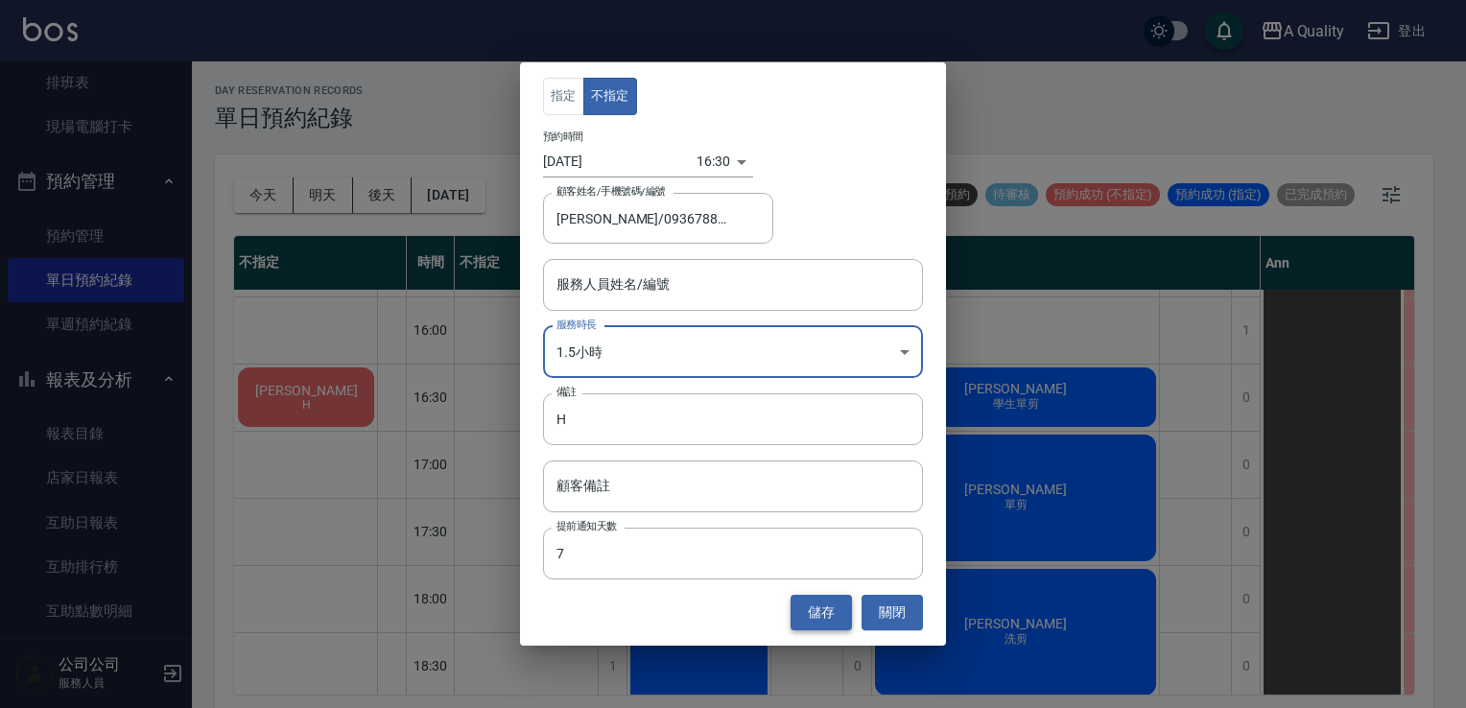
click at [811, 608] on button "儲存" at bounding box center [820, 612] width 61 height 35
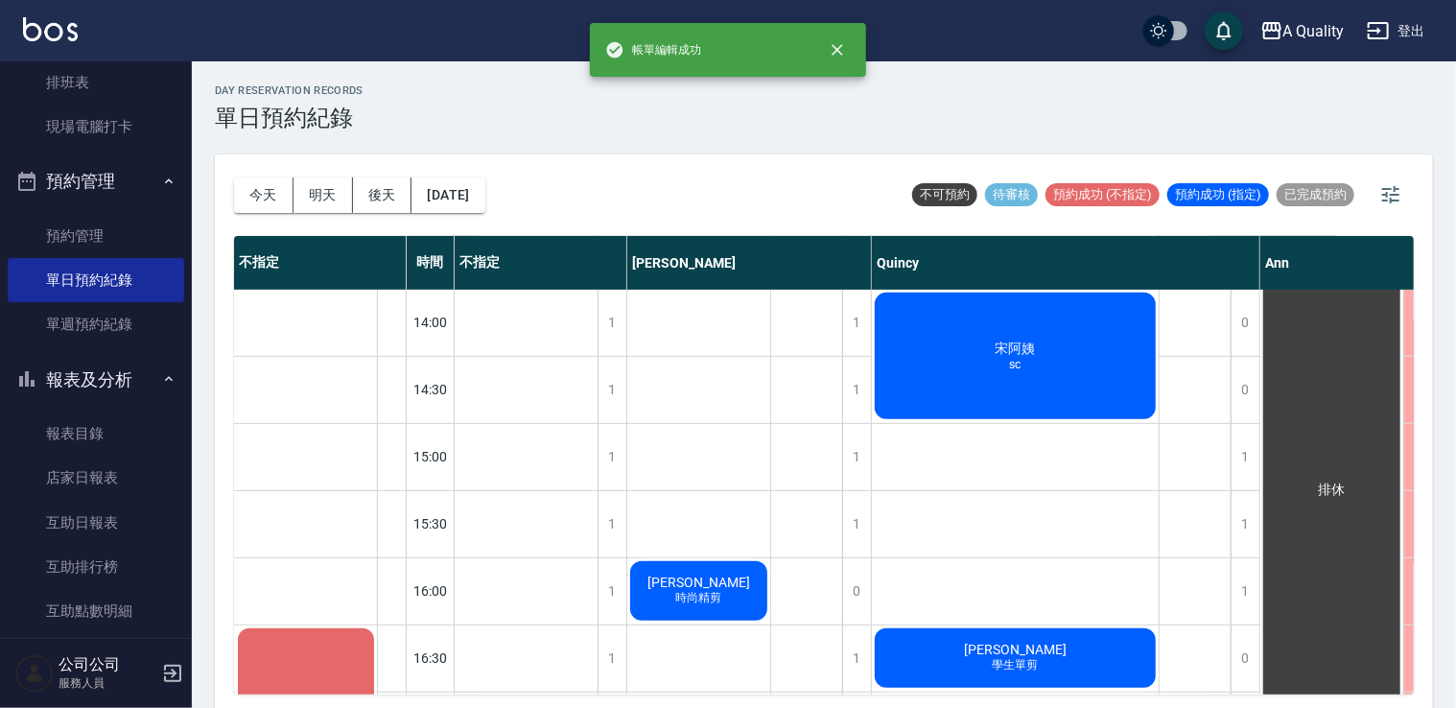
scroll to position [185, 0]
